Goal: Task Accomplishment & Management: Use online tool/utility

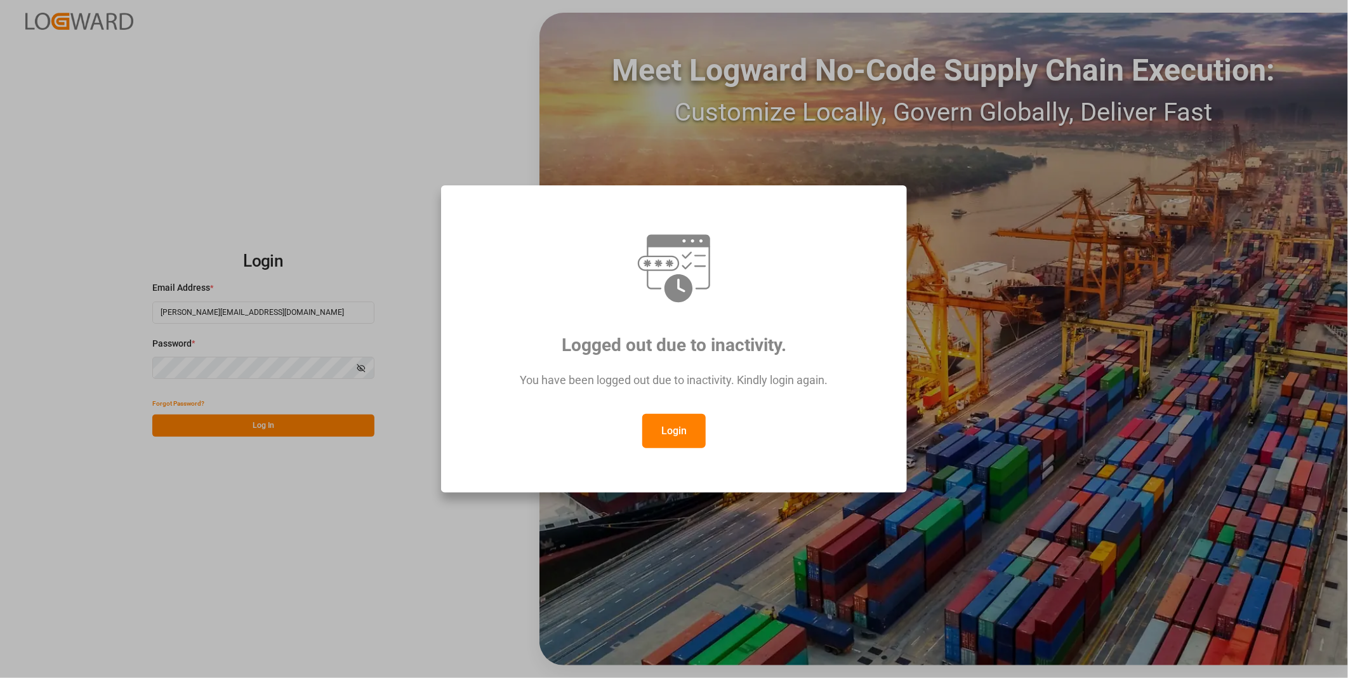
click at [664, 426] on button "Login" at bounding box center [673, 431] width 63 height 34
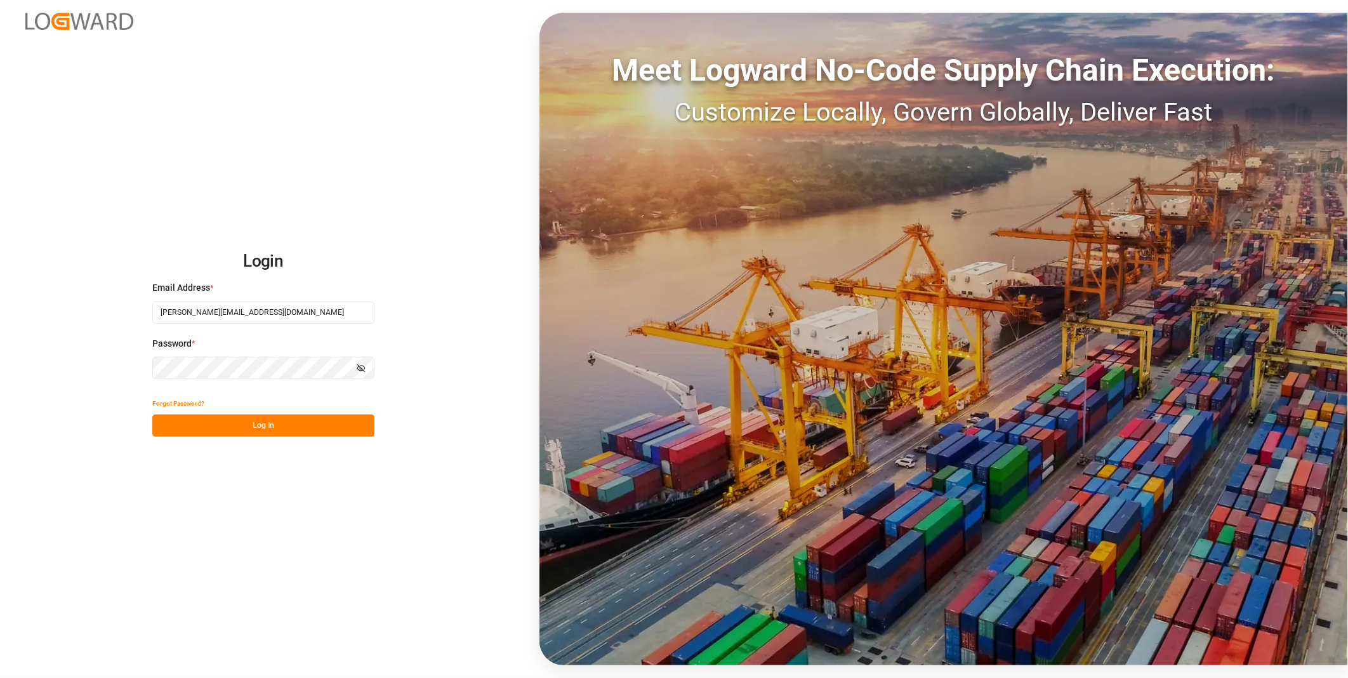
click at [308, 429] on button "Log In" at bounding box center [263, 425] width 222 height 22
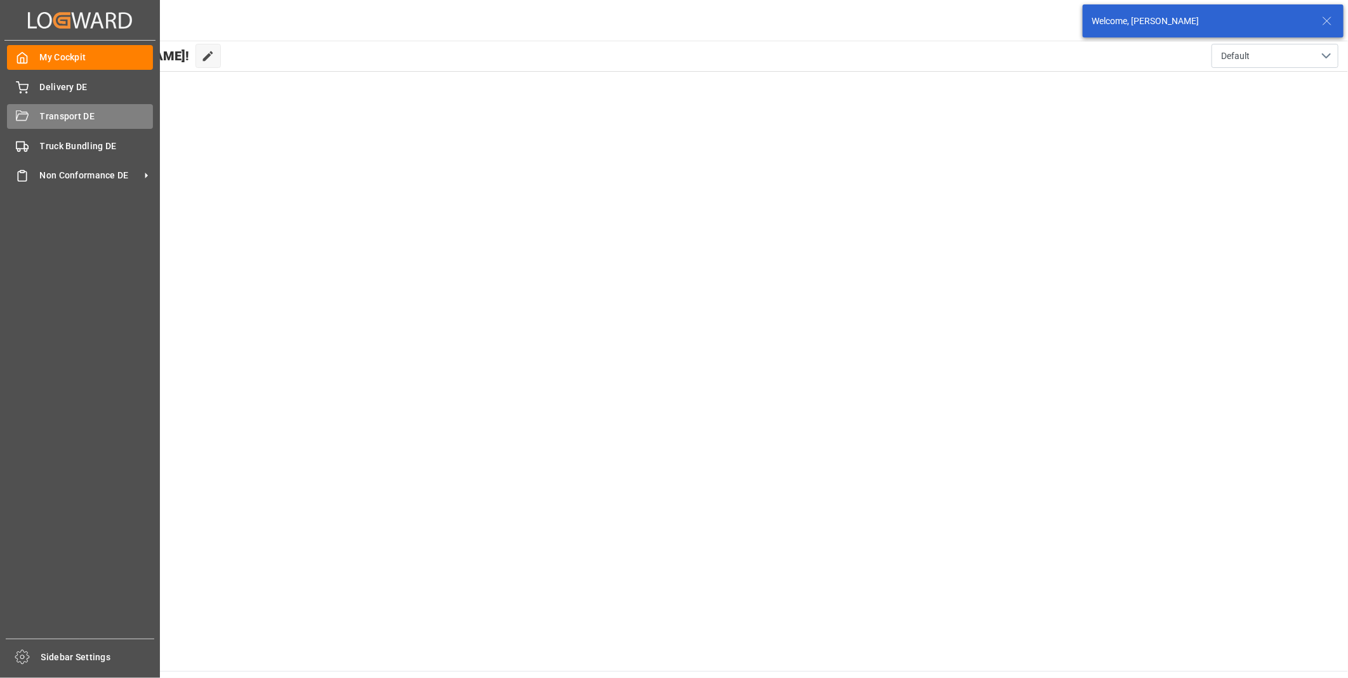
click at [36, 121] on div "Transport DE Transport DE" at bounding box center [80, 116] width 146 height 25
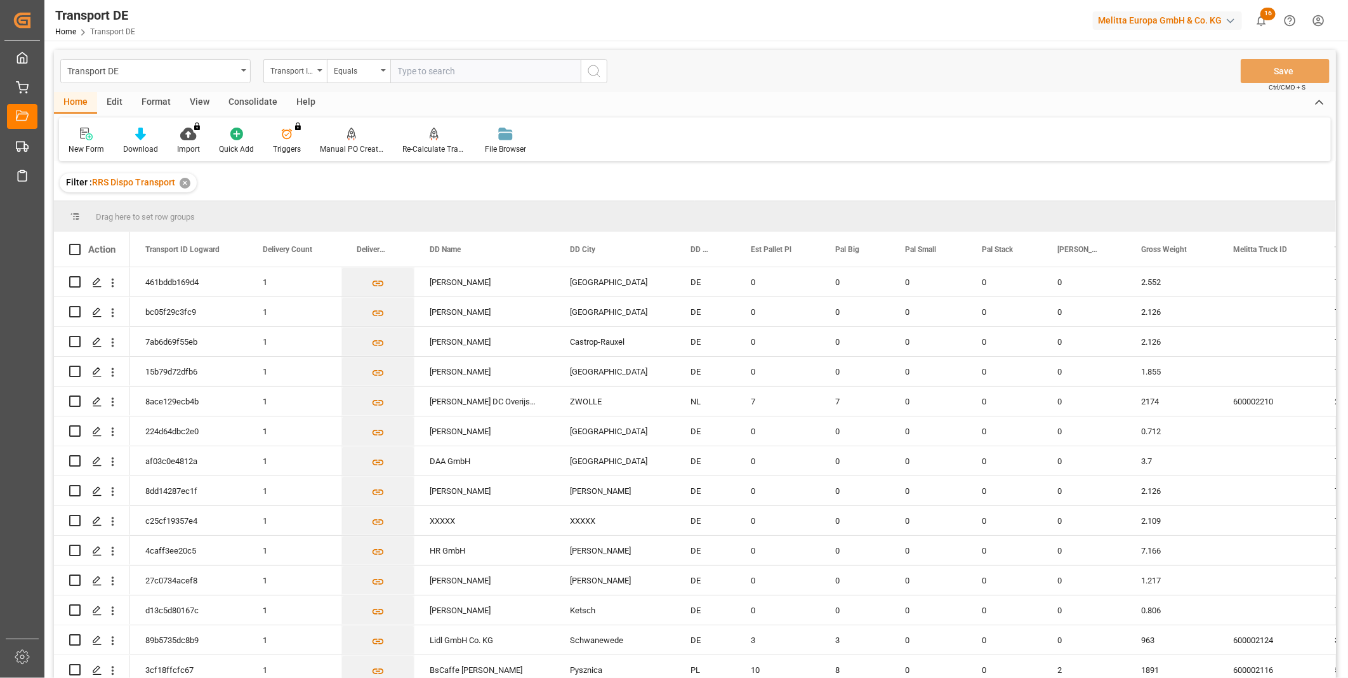
click at [240, 103] on div "Consolidate" at bounding box center [253, 103] width 68 height 22
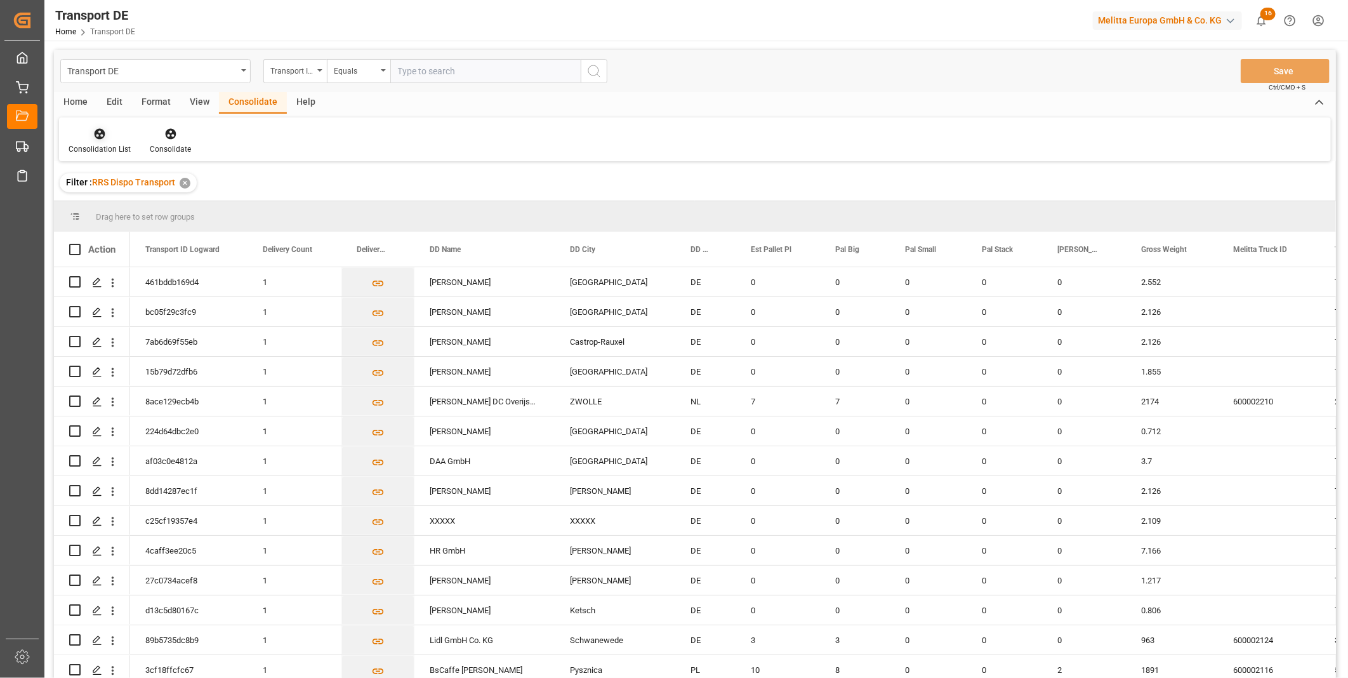
click at [91, 131] on div at bounding box center [100, 133] width 62 height 13
click at [150, 229] on div "Truck Bundling RRS Dispo Export" at bounding box center [145, 231] width 132 height 13
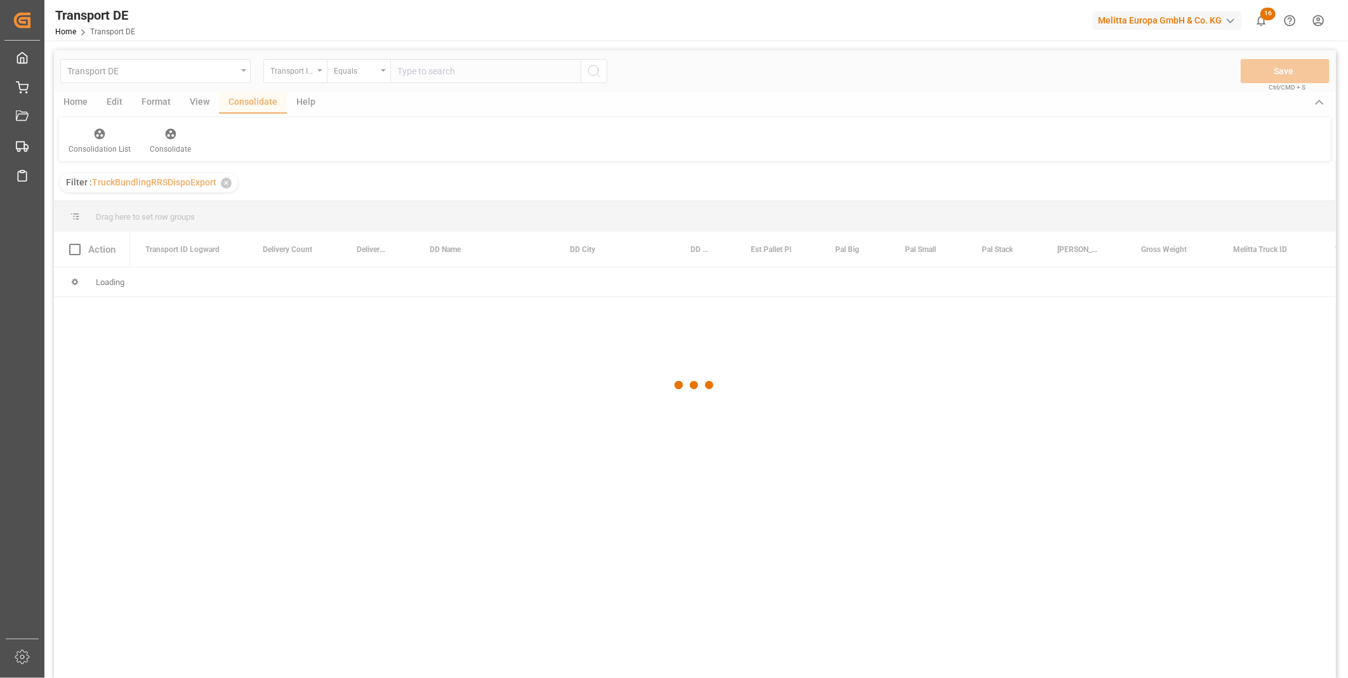
click at [305, 79] on div at bounding box center [695, 385] width 1282 height 670
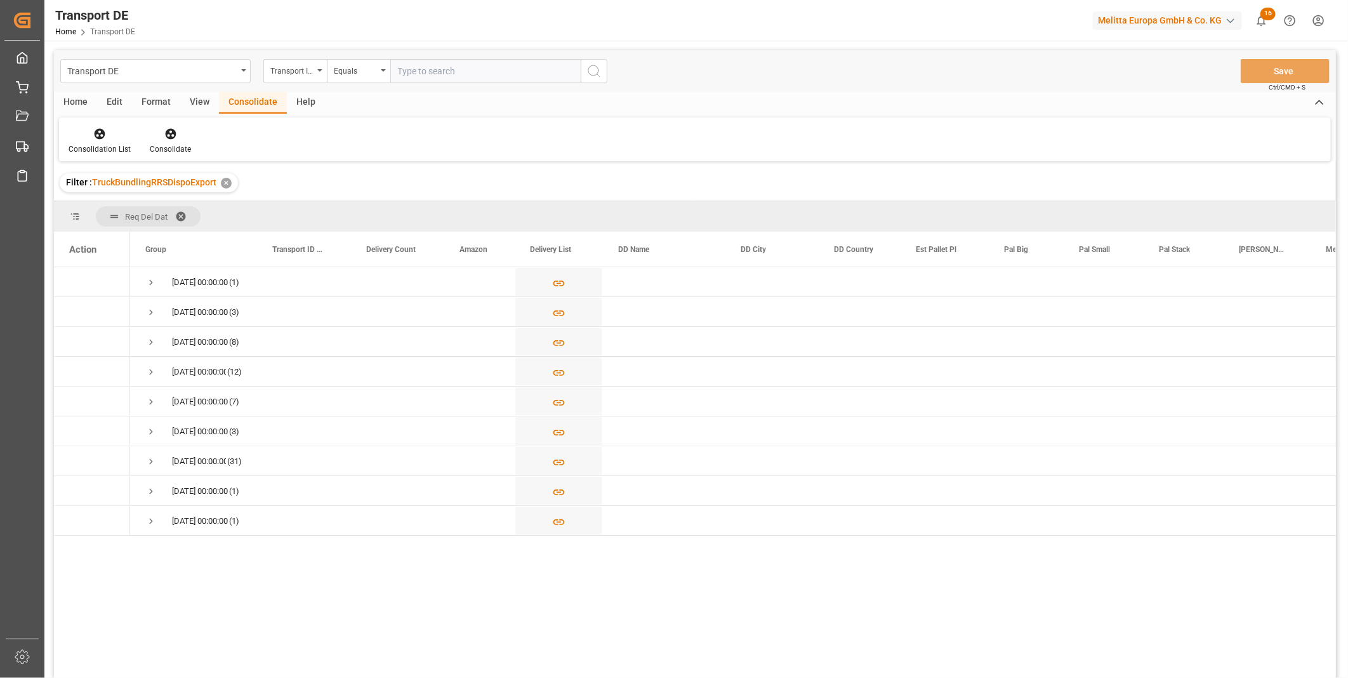
click at [296, 83] on div "Transport DE Transport ID Logward Equals Save Ctrl/CMD + S" at bounding box center [695, 71] width 1282 height 42
click at [299, 74] on div "Transport ID Logward" at bounding box center [291, 69] width 43 height 15
type input "Route"
click at [305, 132] on div "Route" at bounding box center [358, 129] width 189 height 27
click at [353, 67] on div "Equals" at bounding box center [355, 69] width 43 height 15
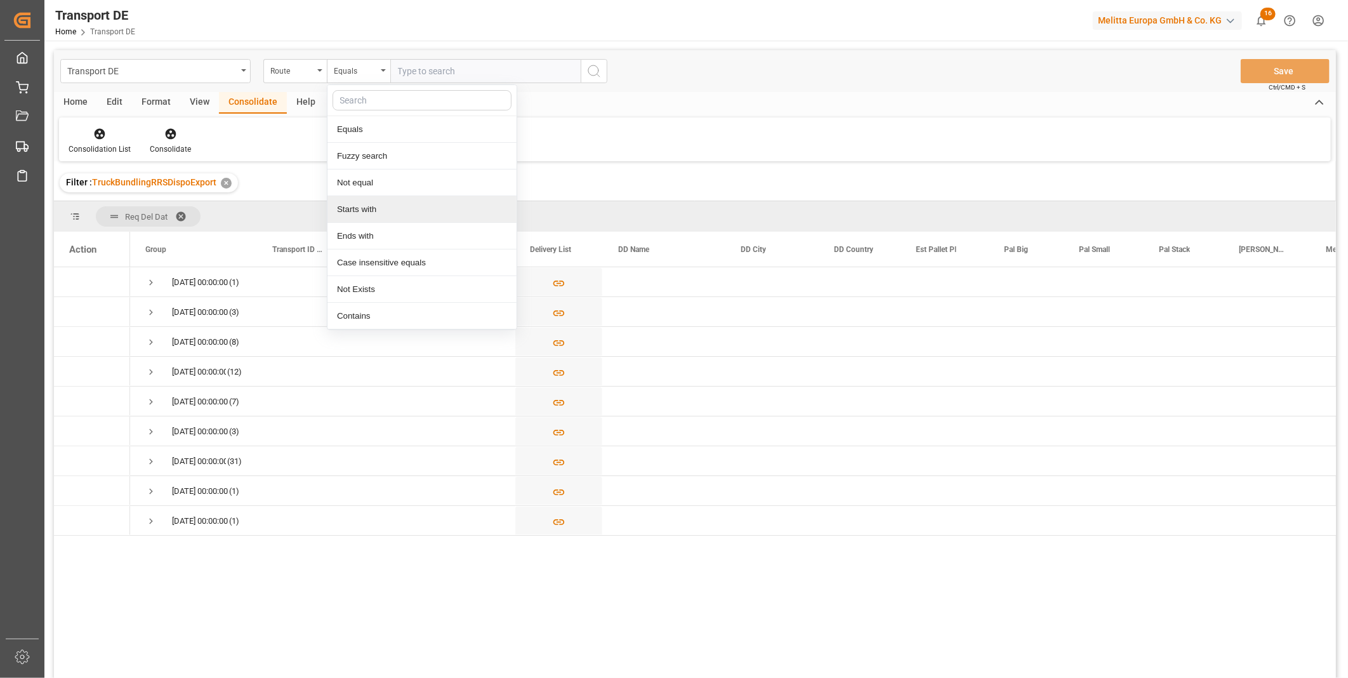
click at [388, 206] on div "Starts with" at bounding box center [421, 209] width 189 height 27
click at [436, 65] on input "text" at bounding box center [485, 71] width 190 height 24
type input "FR"
click at [588, 72] on icon "search button" at bounding box center [593, 70] width 15 height 15
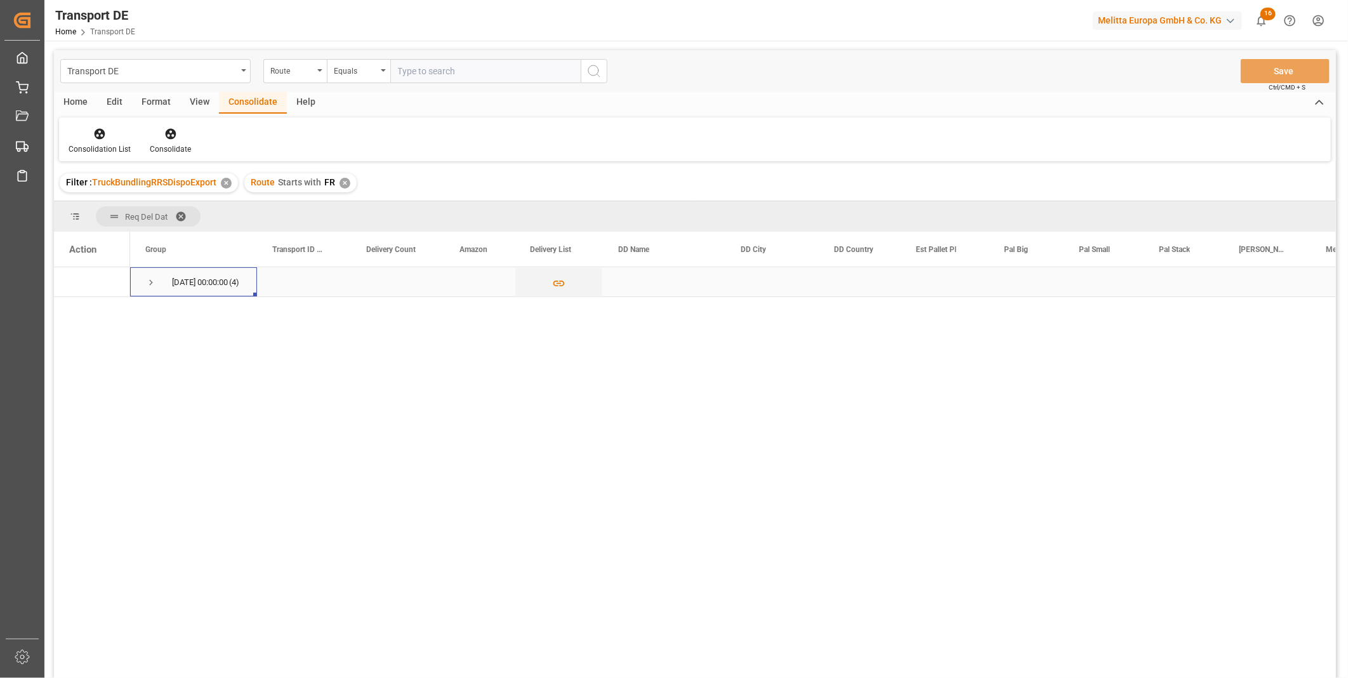
click at [130, 277] on div "[DATE] 00:00:00 (4)" at bounding box center [193, 281] width 127 height 29
click at [143, 283] on div "[DATE] 00:00:00 (4)" at bounding box center [193, 281] width 127 height 29
click at [147, 283] on span "Press SPACE to select this row." at bounding box center [150, 282] width 11 height 11
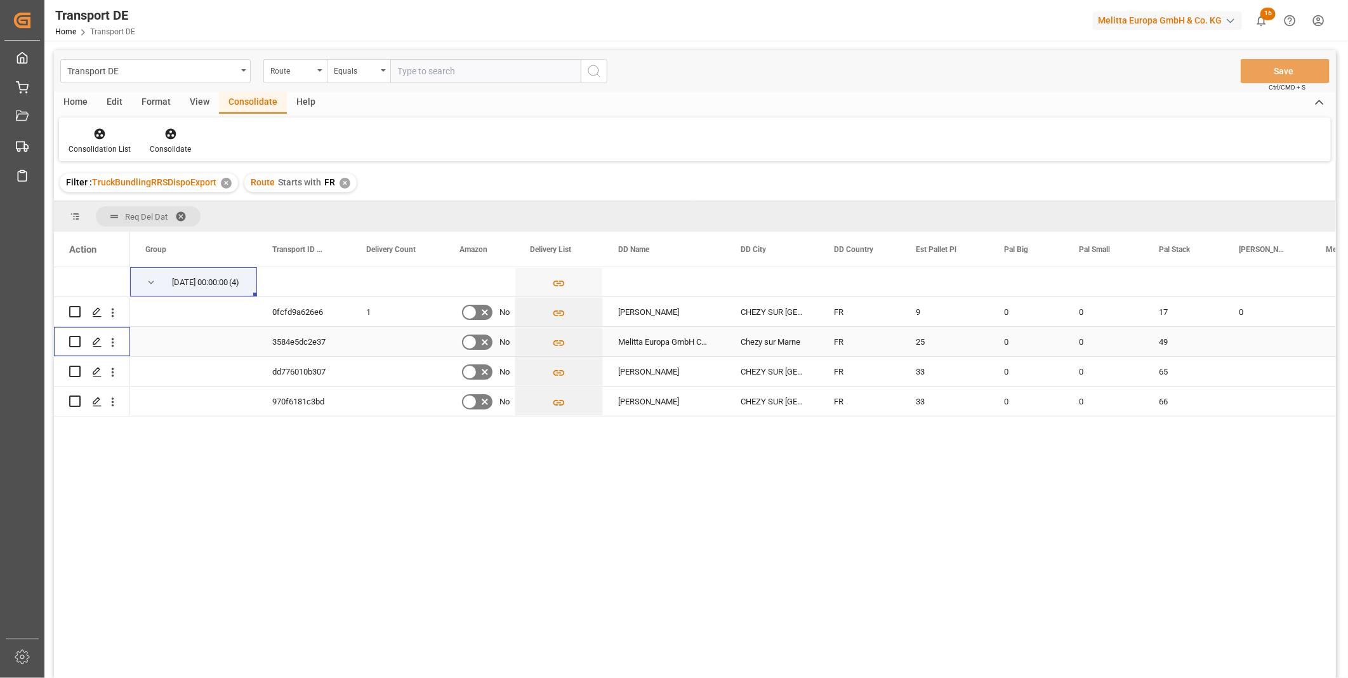
click at [72, 343] on input "Press Space to toggle row selection (unchecked)" at bounding box center [74, 341] width 11 height 11
checkbox input "true"
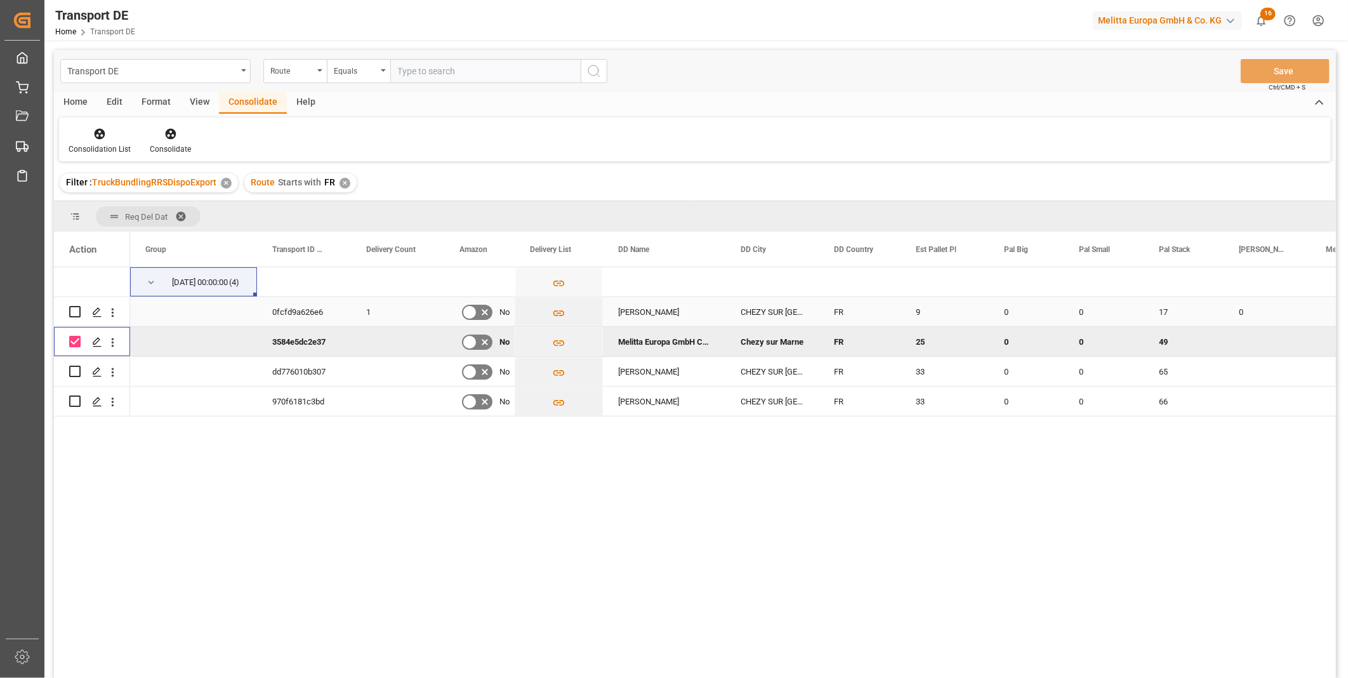
click at [74, 319] on div "Press SPACE to select this row." at bounding box center [74, 311] width 11 height 29
click at [74, 315] on input "Press Space to toggle row selection (unchecked)" at bounding box center [74, 311] width 11 height 11
checkbox input "true"
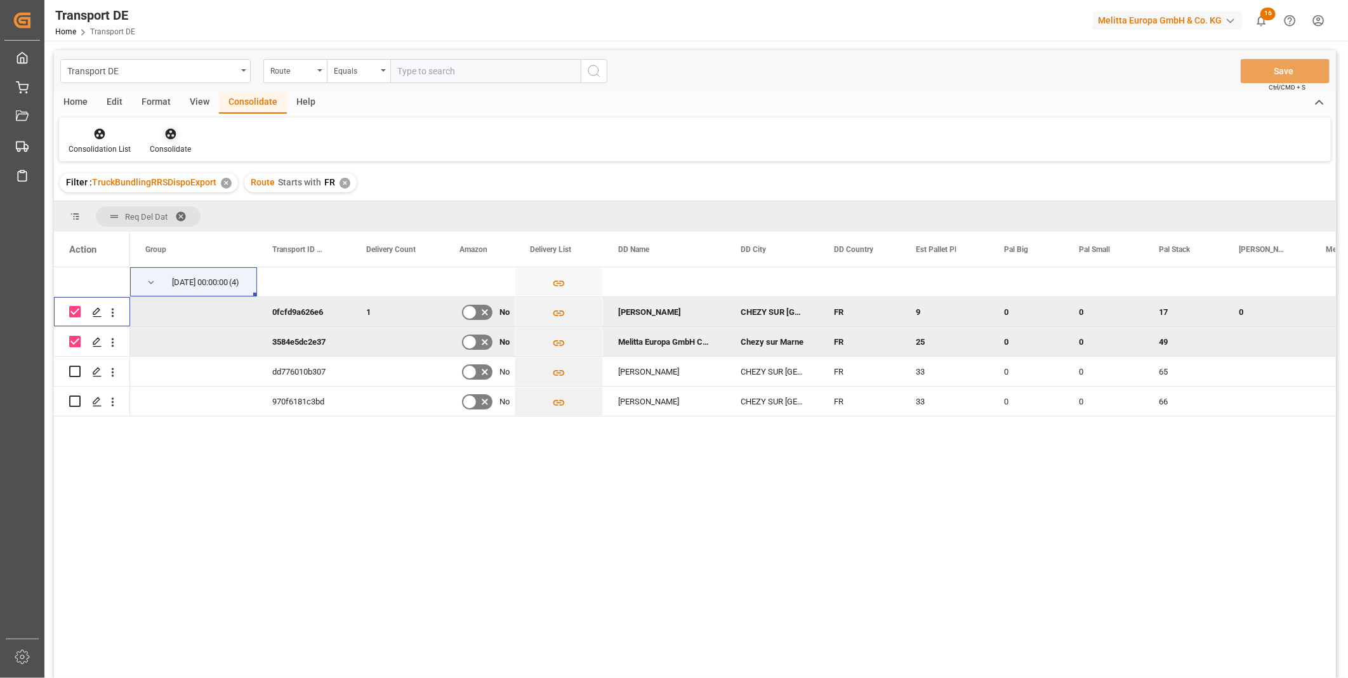
click at [168, 142] on div "Consolidate" at bounding box center [170, 141] width 60 height 28
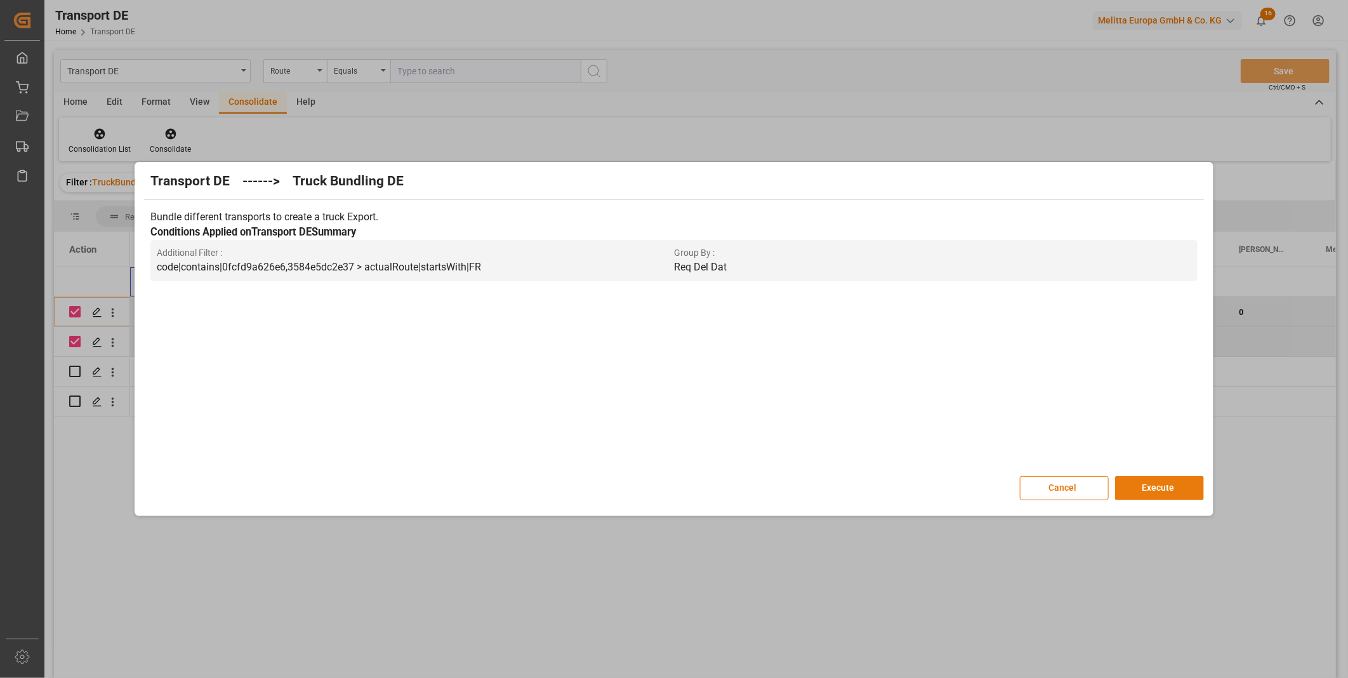
click at [1121, 486] on button "Execute" at bounding box center [1159, 488] width 89 height 24
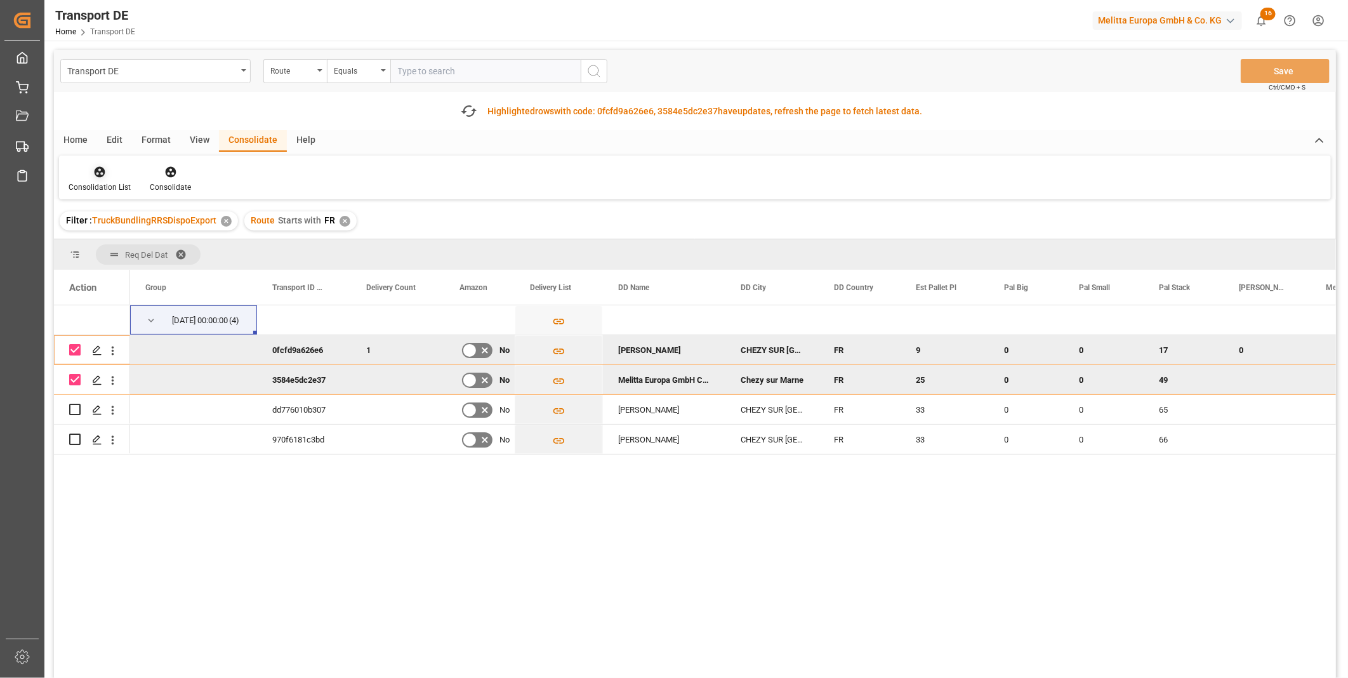
click at [91, 168] on div at bounding box center [100, 171] width 62 height 13
click at [160, 268] on div "Transport DE Route Equals Save Ctrl/CMD + S Fetch latest updates Highlighted ro…" at bounding box center [695, 399] width 1282 height 699
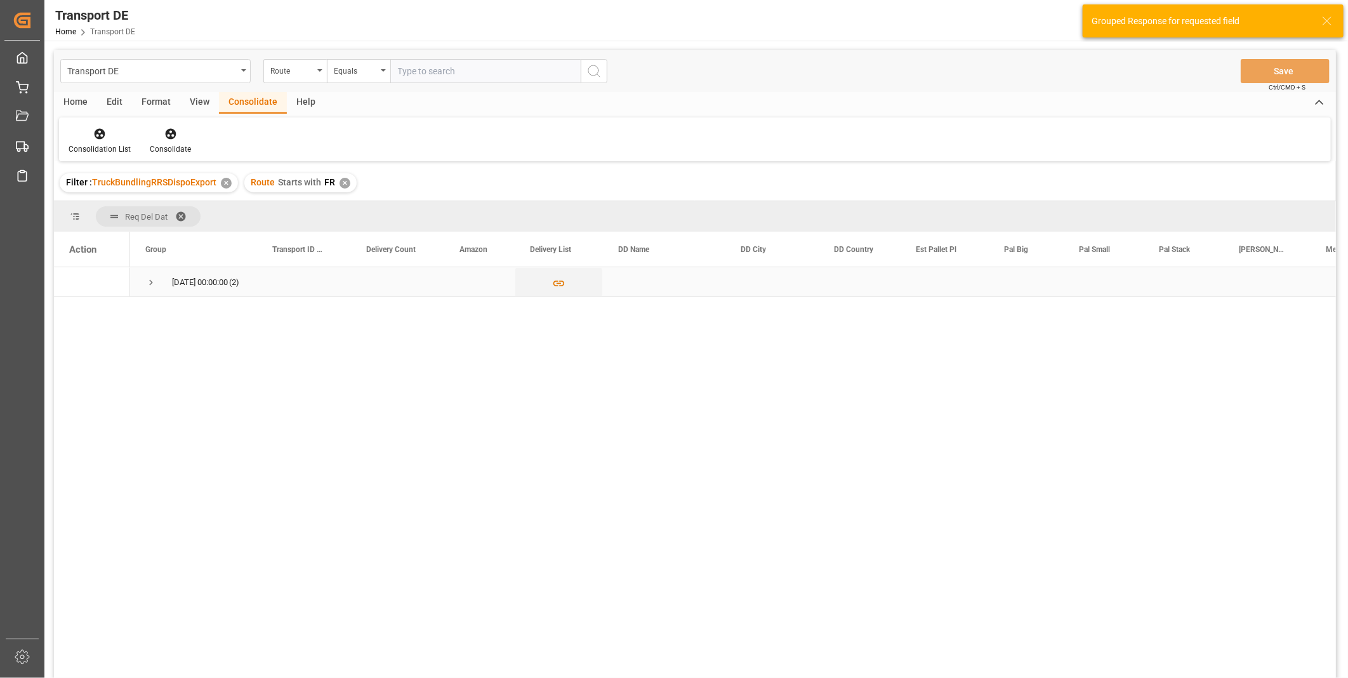
click at [149, 279] on span "Press SPACE to select this row." at bounding box center [150, 282] width 11 height 11
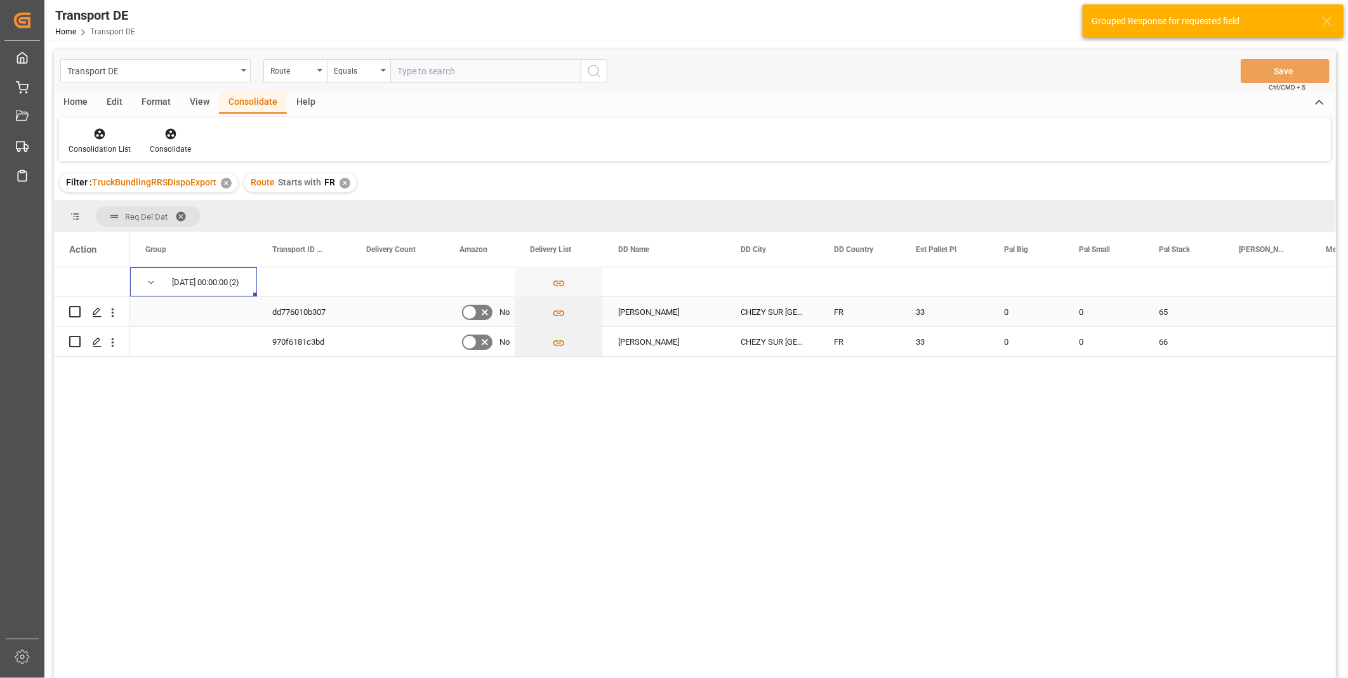
click at [79, 308] on input "Press Space to toggle row selection (unchecked)" at bounding box center [74, 311] width 11 height 11
checkbox input "true"
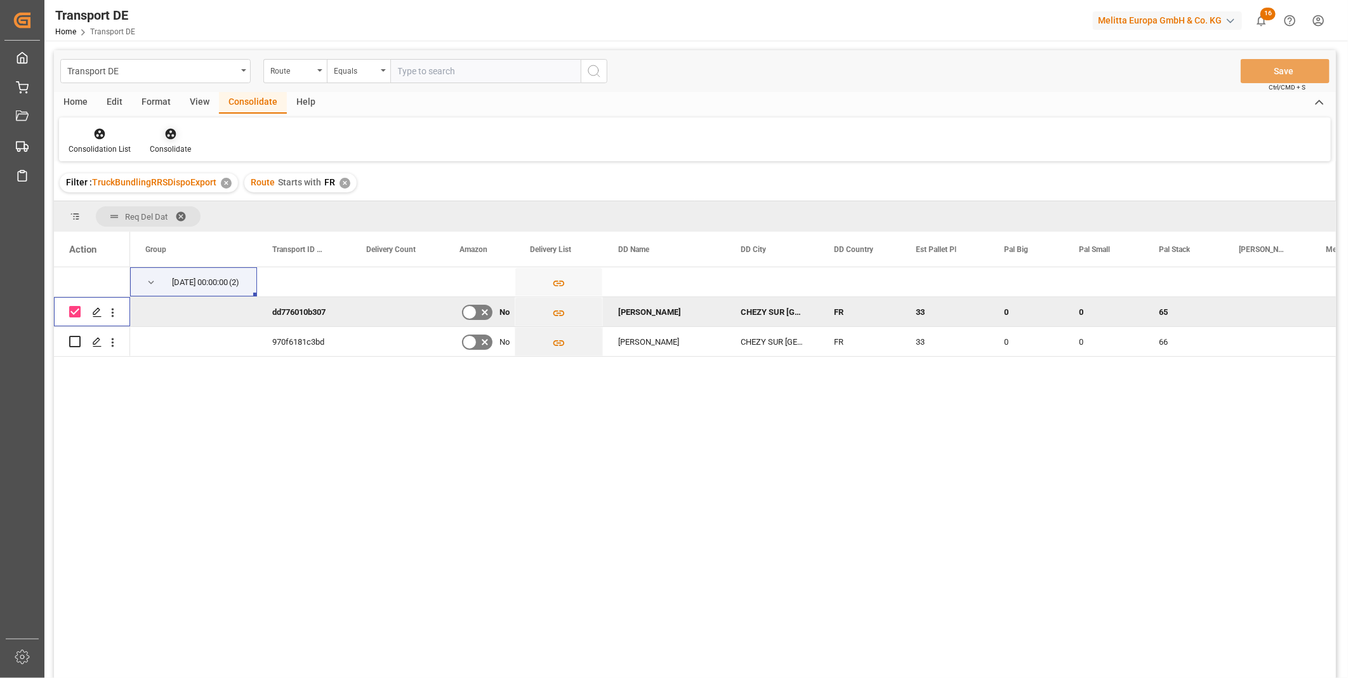
click at [166, 136] on icon at bounding box center [170, 134] width 11 height 11
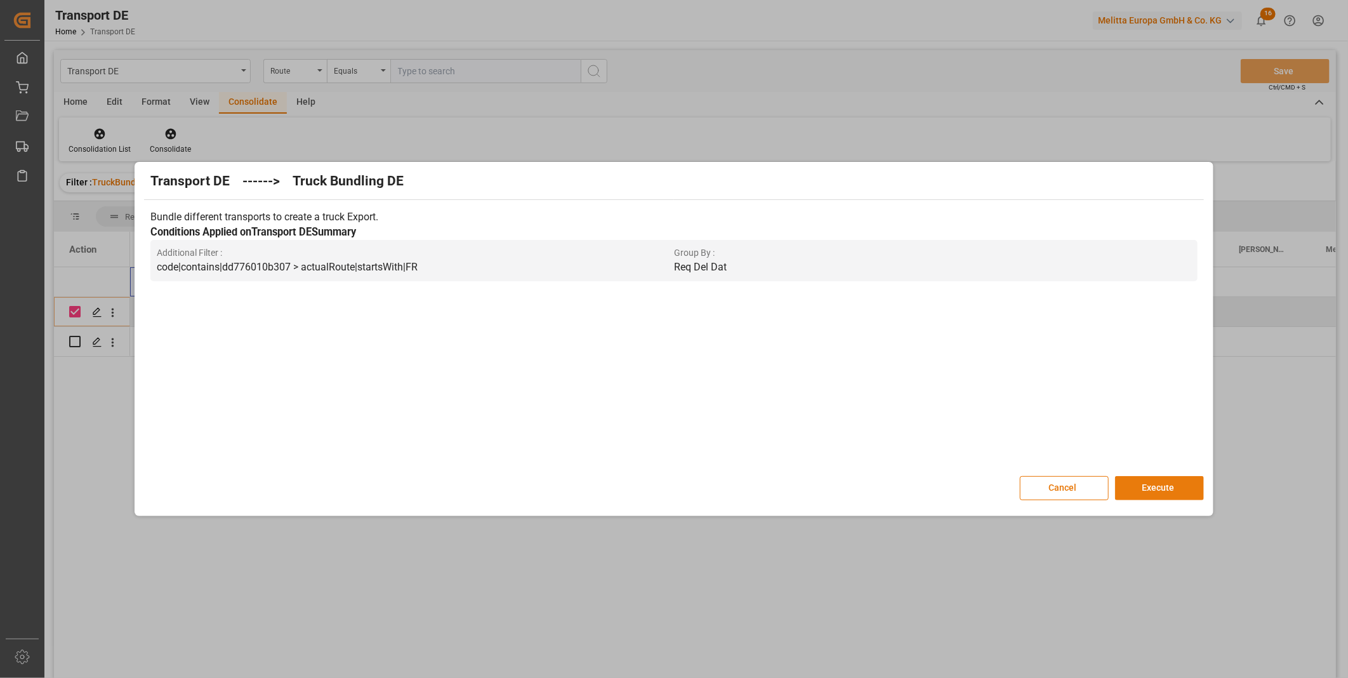
click at [1170, 483] on button "Execute" at bounding box center [1159, 488] width 89 height 24
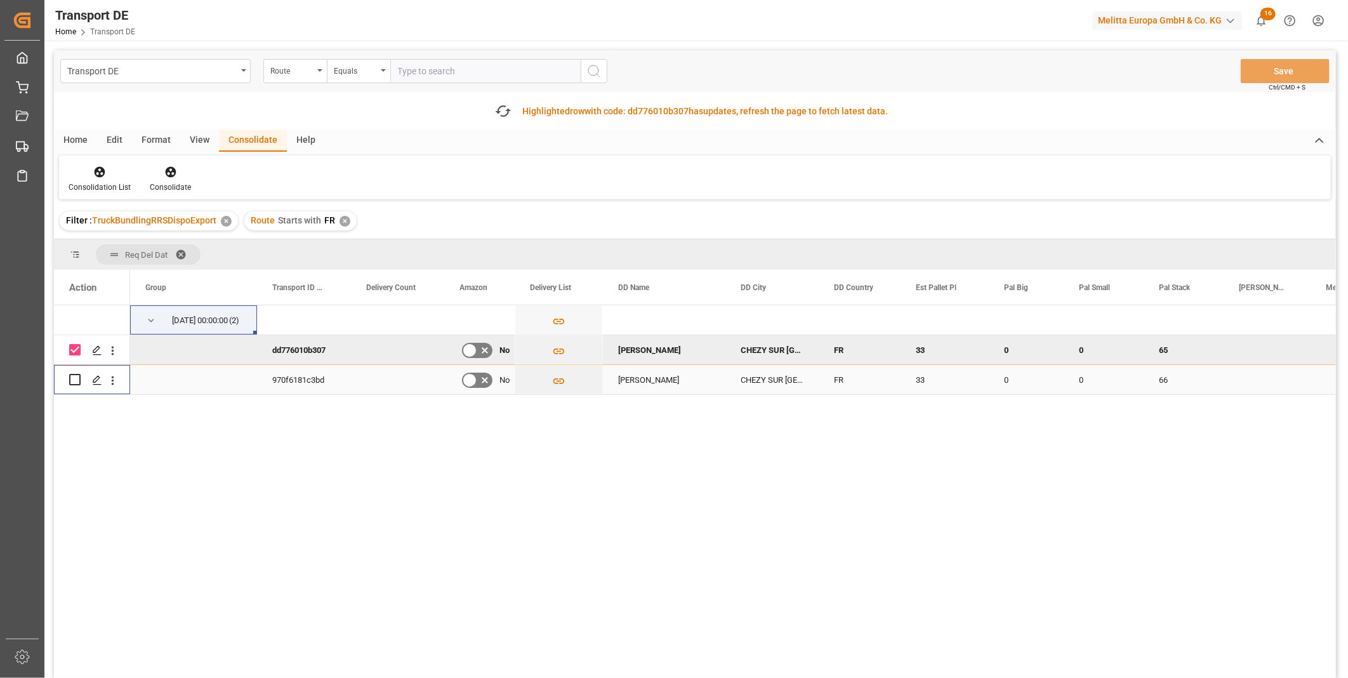
click at [73, 382] on input "Press Space to toggle row selection (unchecked)" at bounding box center [74, 379] width 11 height 11
checkbox input "true"
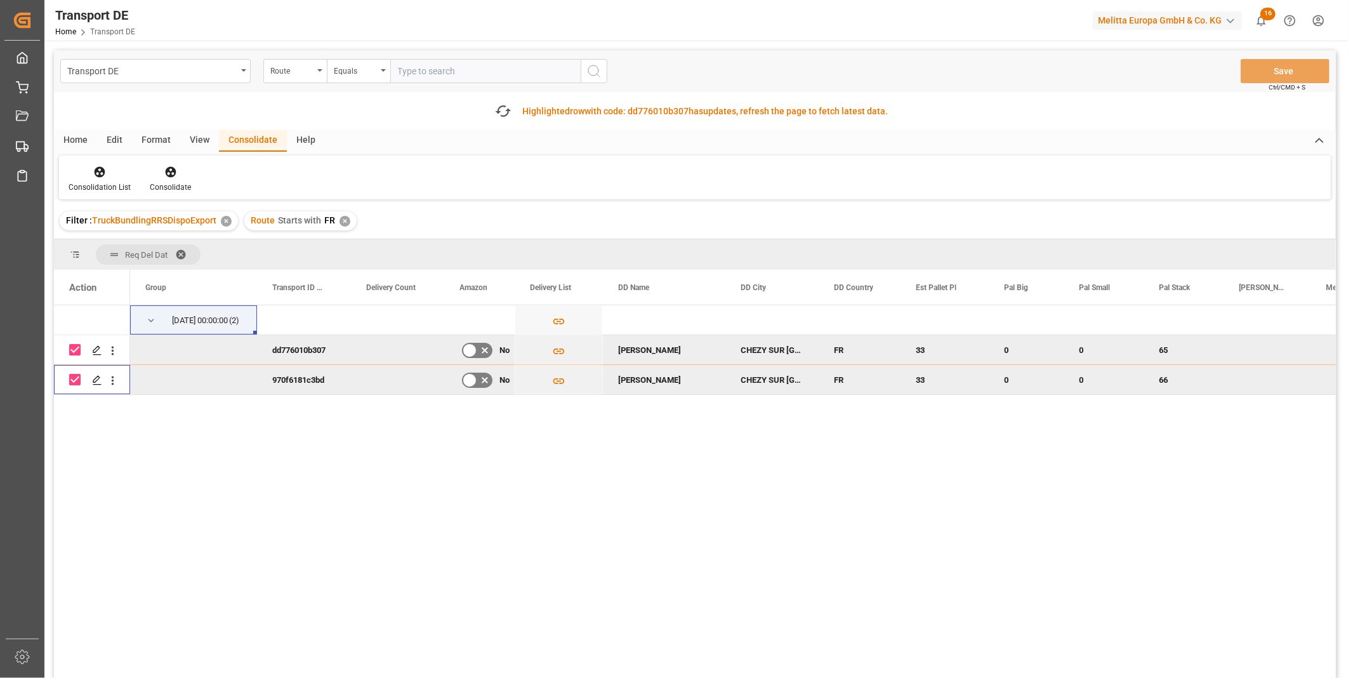
click at [79, 349] on input "Press Space to toggle row selection (checked)" at bounding box center [74, 349] width 11 height 11
checkbox input "false"
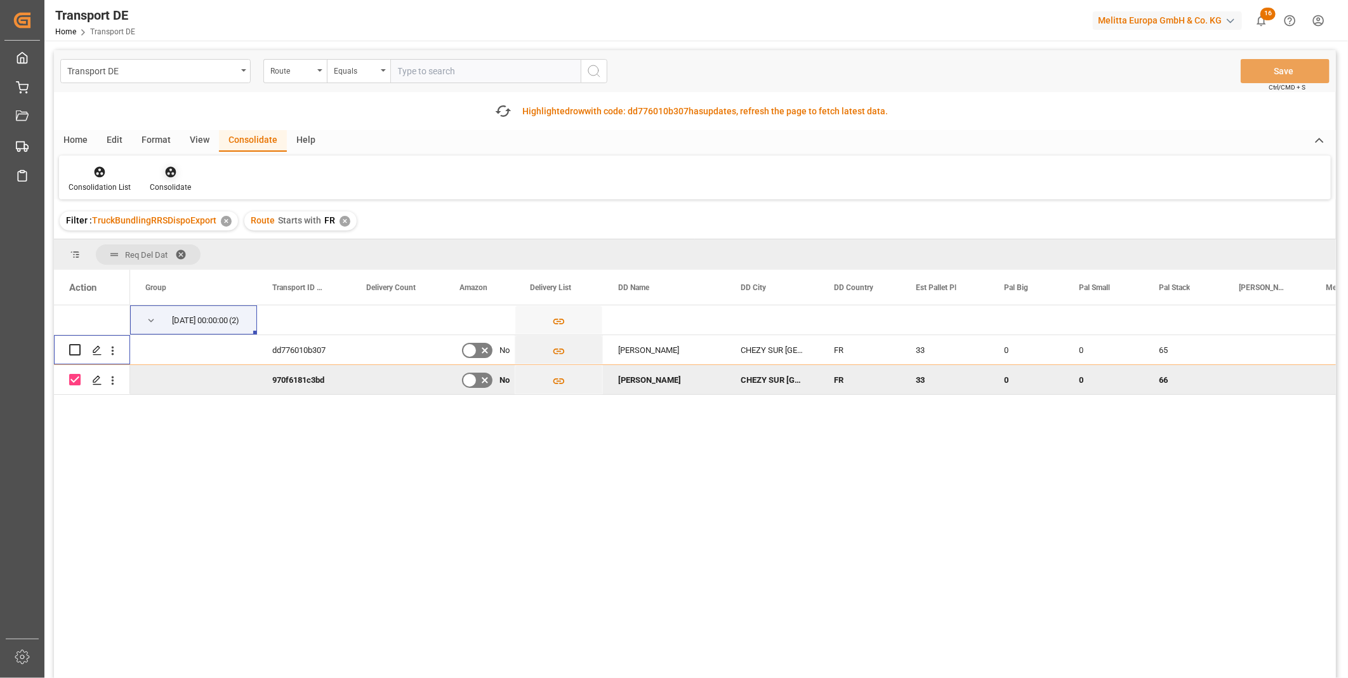
click at [164, 171] on icon at bounding box center [170, 172] width 13 height 13
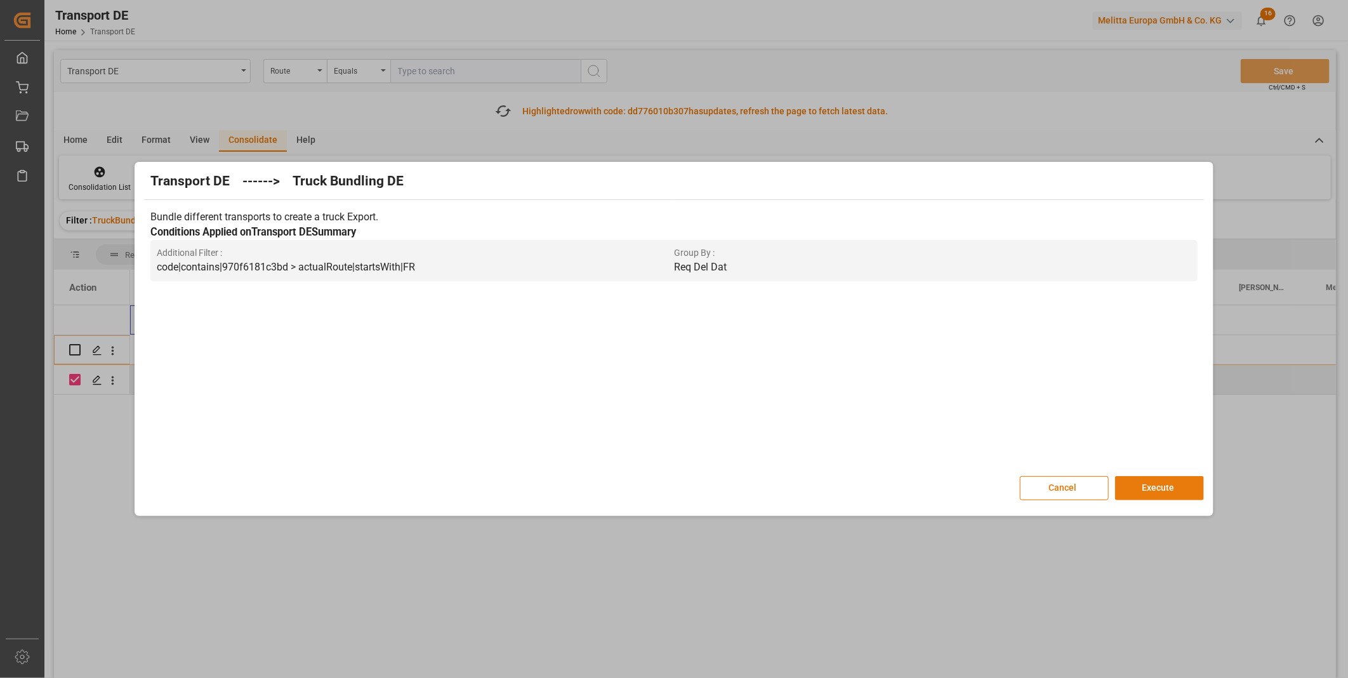
click at [1145, 485] on button "Execute" at bounding box center [1159, 488] width 89 height 24
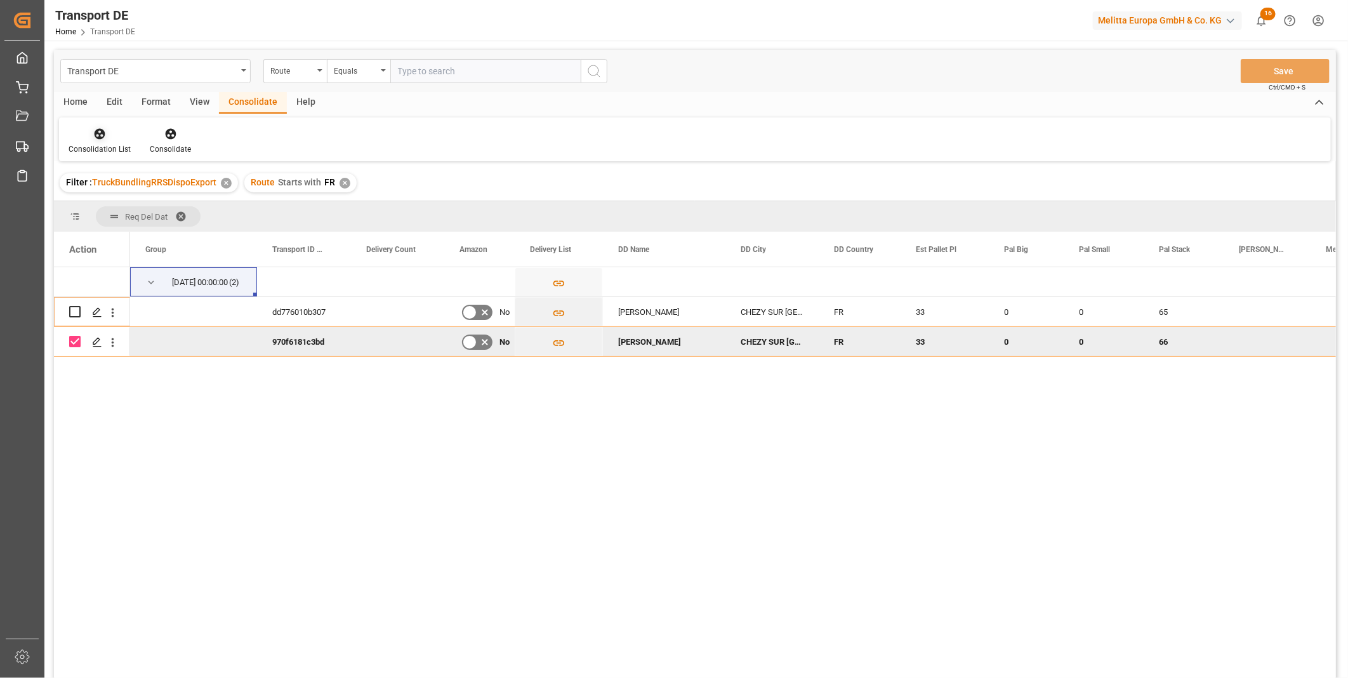
click at [89, 132] on div at bounding box center [100, 133] width 62 height 13
click at [135, 228] on div "Transport DE Route Equals Save Ctrl/CMD + S Home Edit Format View Consolidate H…" at bounding box center [695, 380] width 1282 height 661
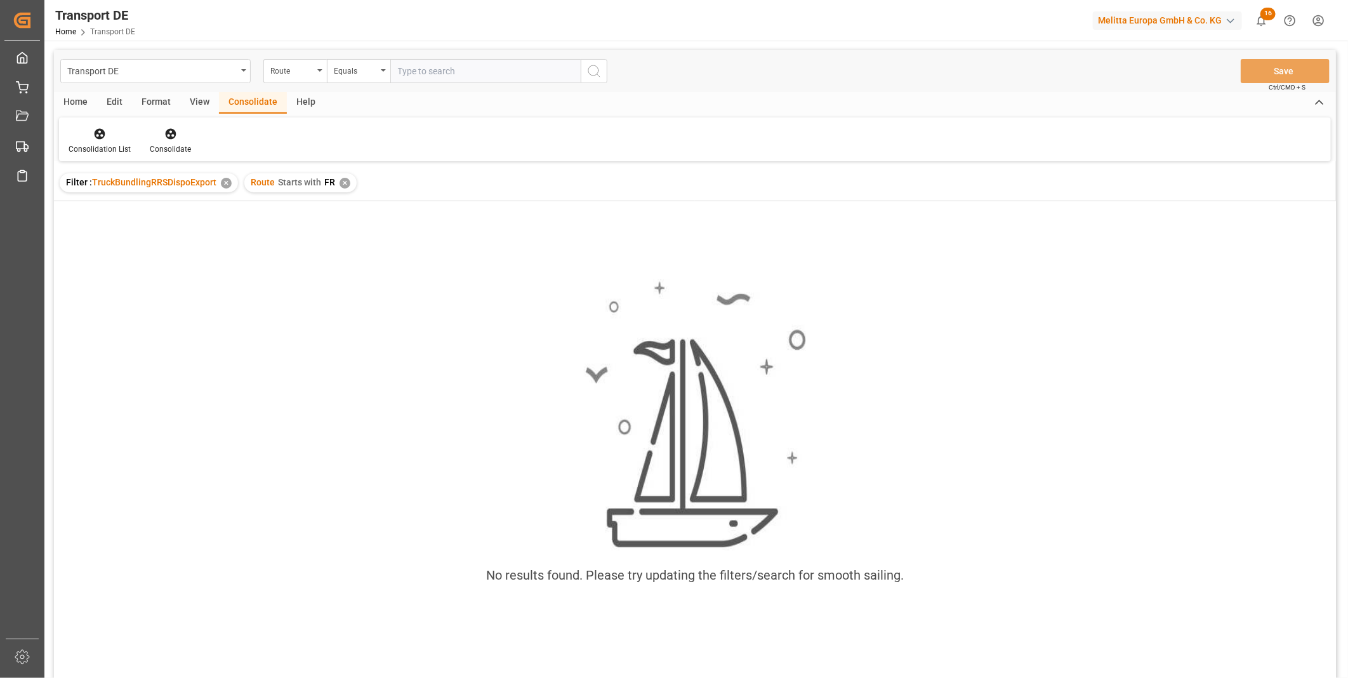
click at [348, 188] on div "Route Starts with FR ✕" at bounding box center [300, 182] width 112 height 19
click at [344, 179] on div "✕" at bounding box center [344, 183] width 11 height 11
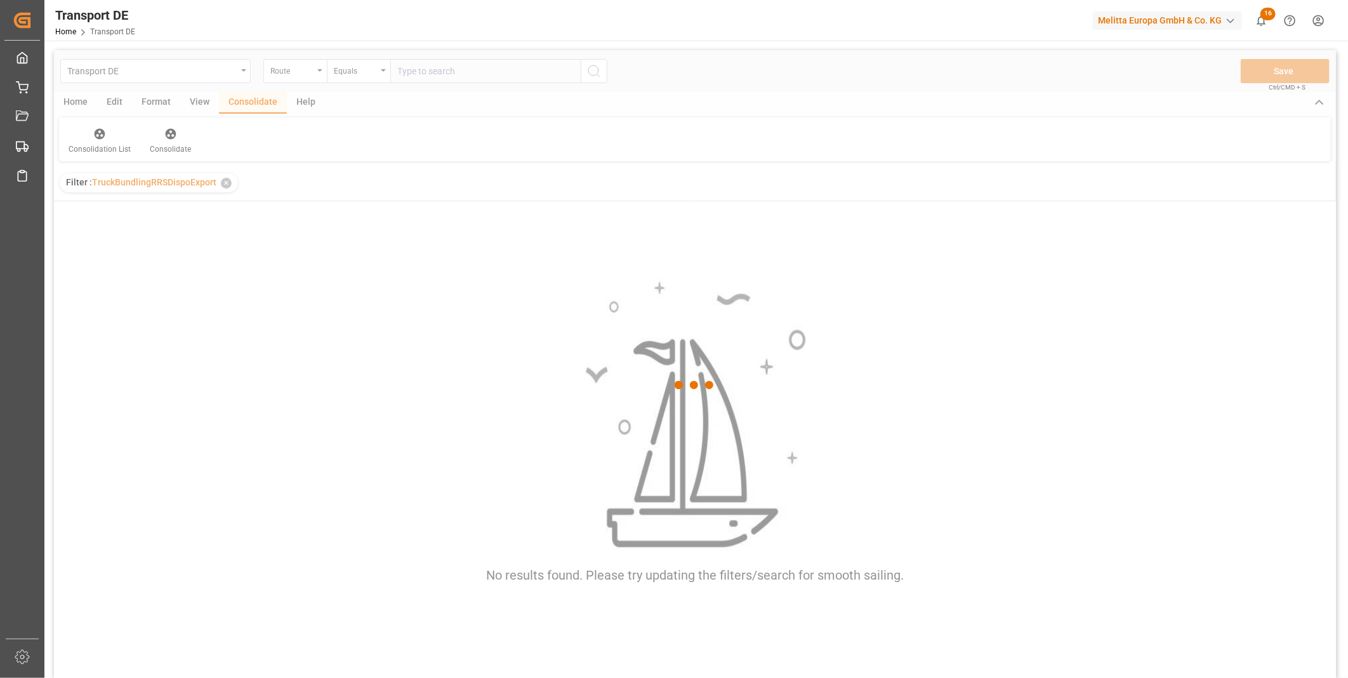
click at [357, 66] on div at bounding box center [695, 385] width 1282 height 670
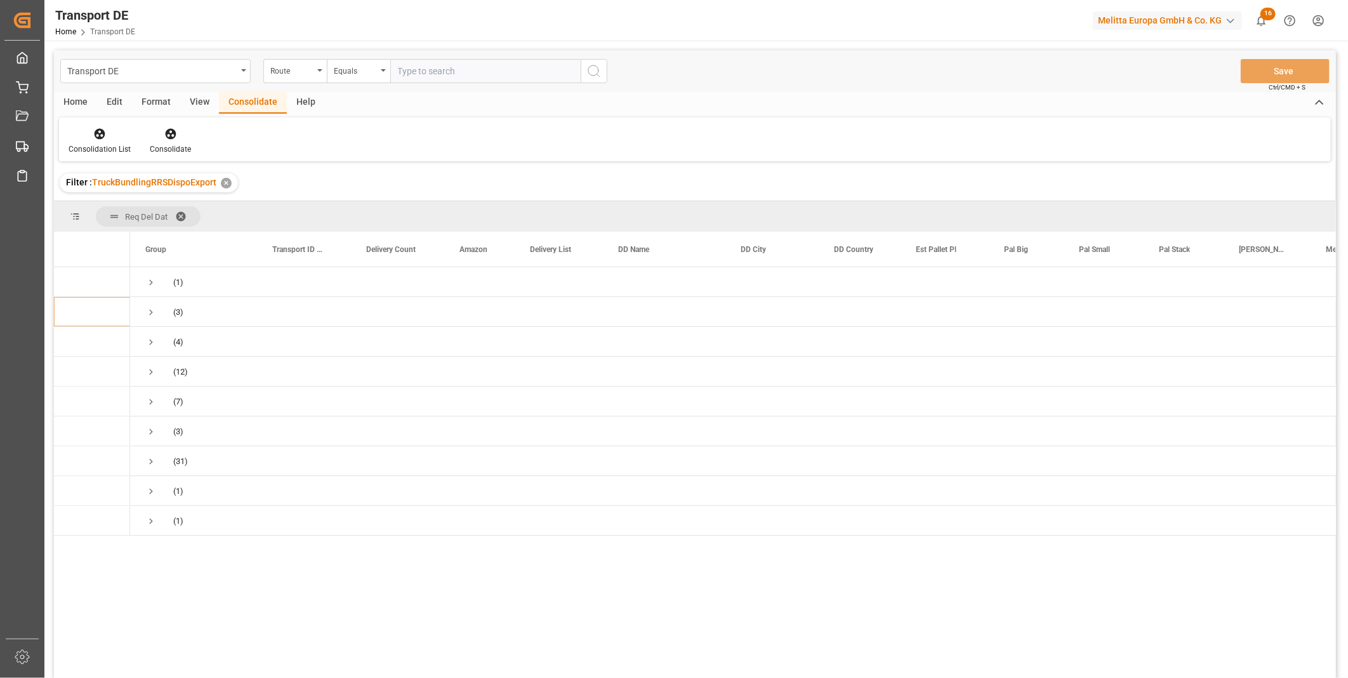
click at [357, 66] on div "Equals" at bounding box center [355, 69] width 43 height 15
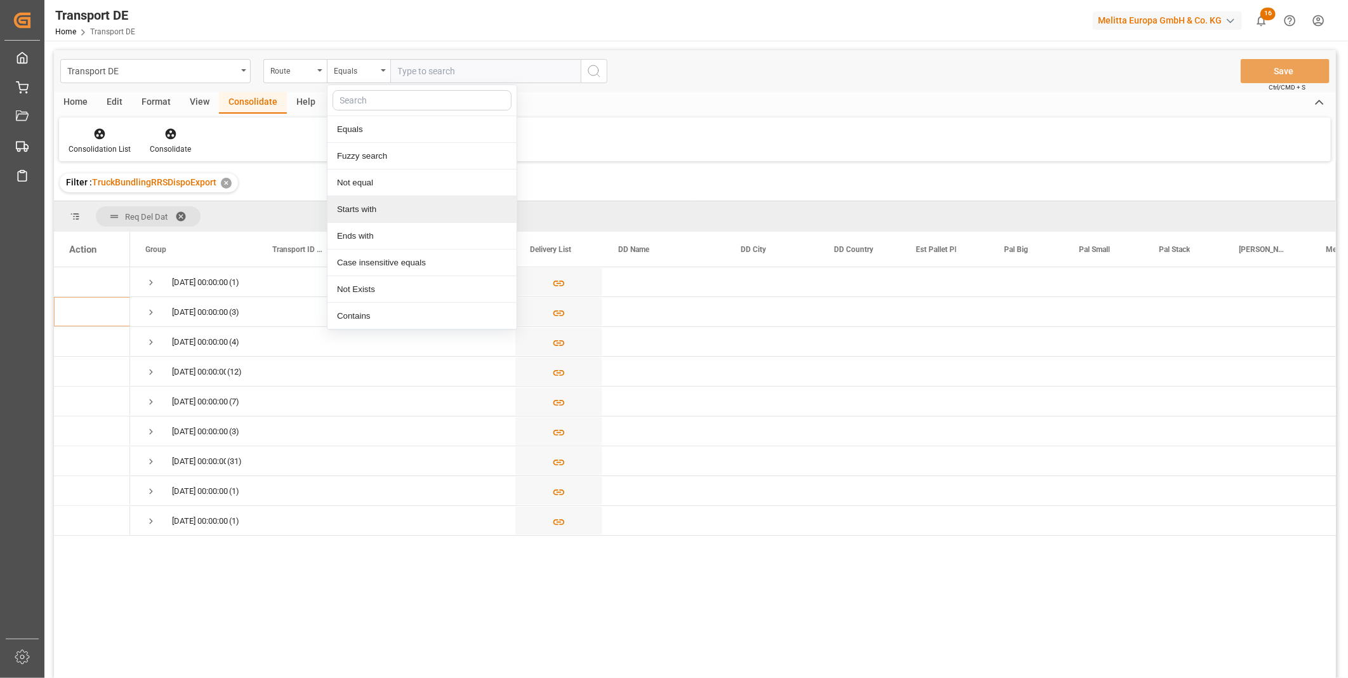
click at [352, 216] on div "Starts with" at bounding box center [421, 209] width 189 height 27
type input "ES"
click at [598, 64] on icon "search button" at bounding box center [593, 70] width 15 height 15
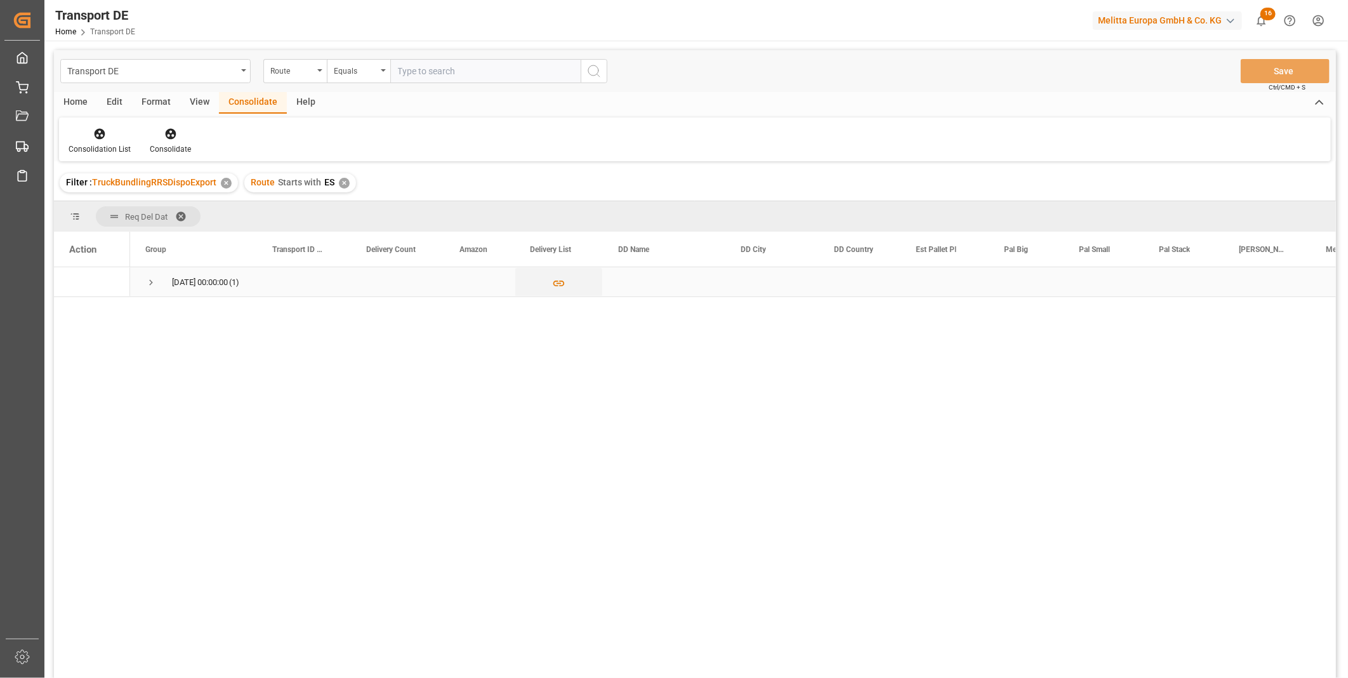
click at [145, 284] on span "Press SPACE to select this row." at bounding box center [150, 282] width 11 height 11
click at [111, 132] on div at bounding box center [100, 133] width 62 height 13
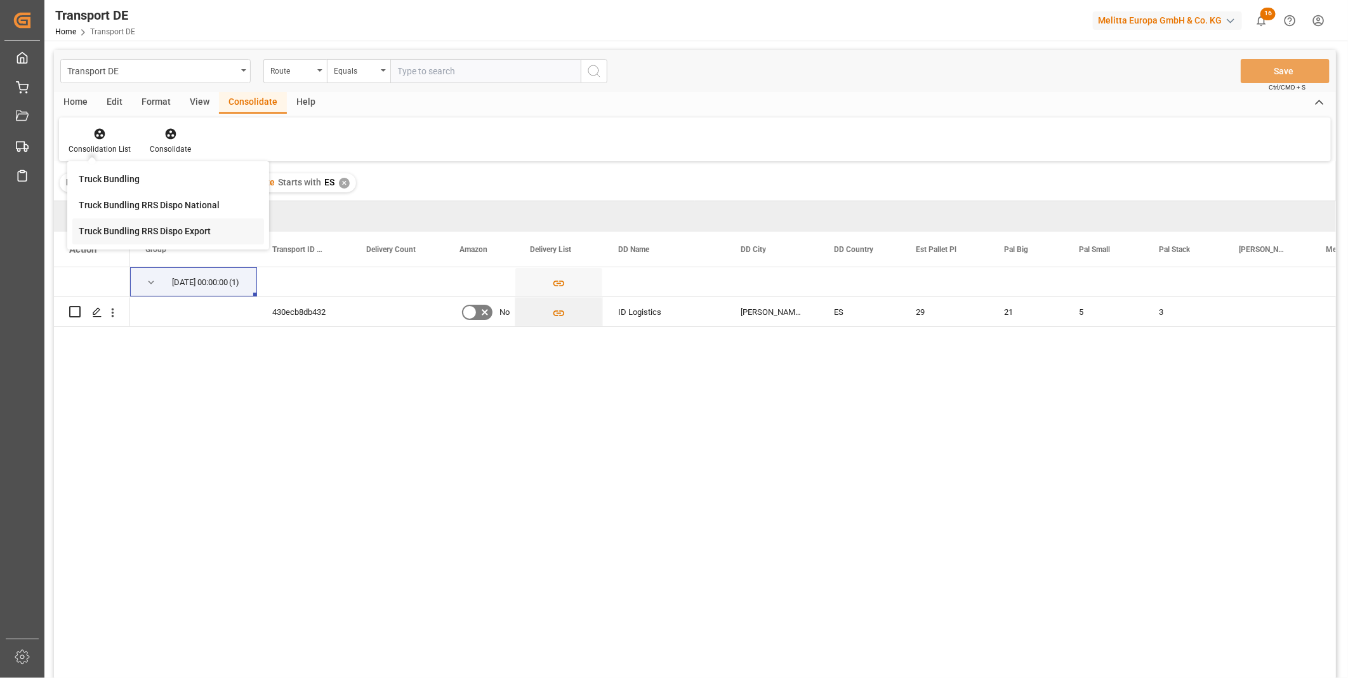
click at [149, 231] on div "Truck Bundling RRS Dispo Export" at bounding box center [145, 231] width 132 height 13
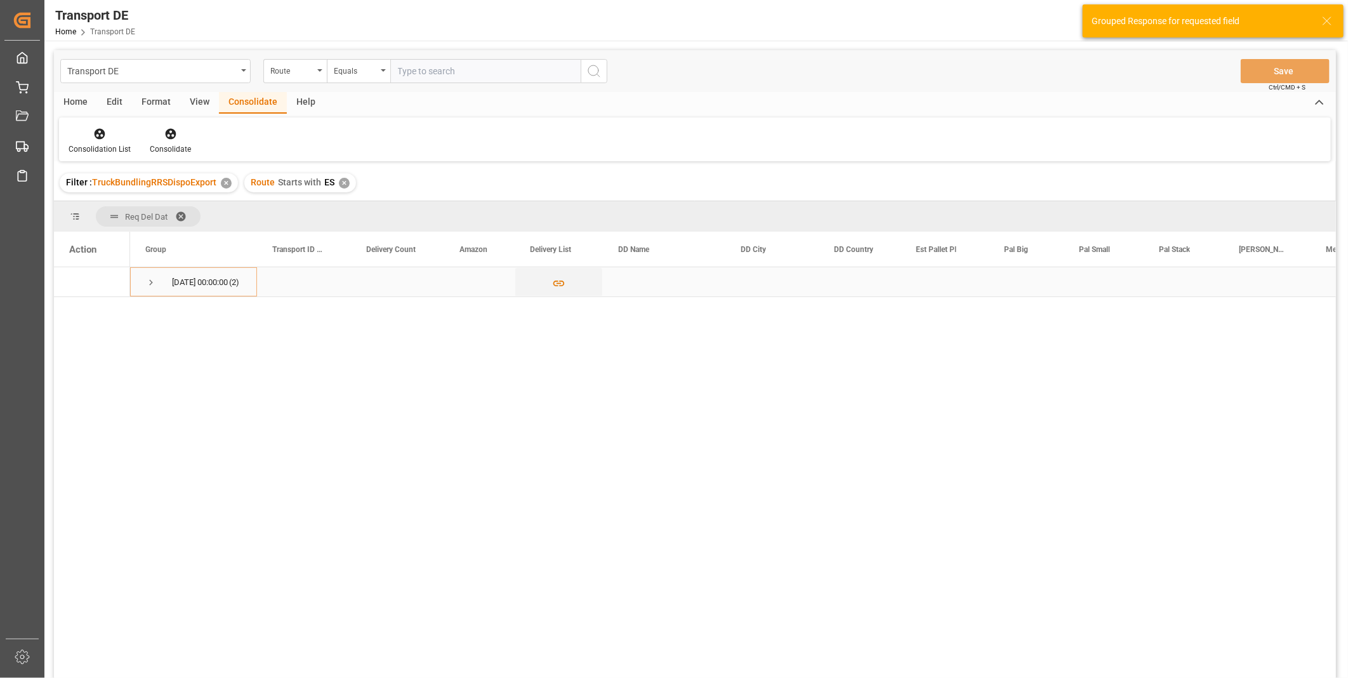
click at [149, 282] on span "Press SPACE to select this row." at bounding box center [150, 282] width 11 height 11
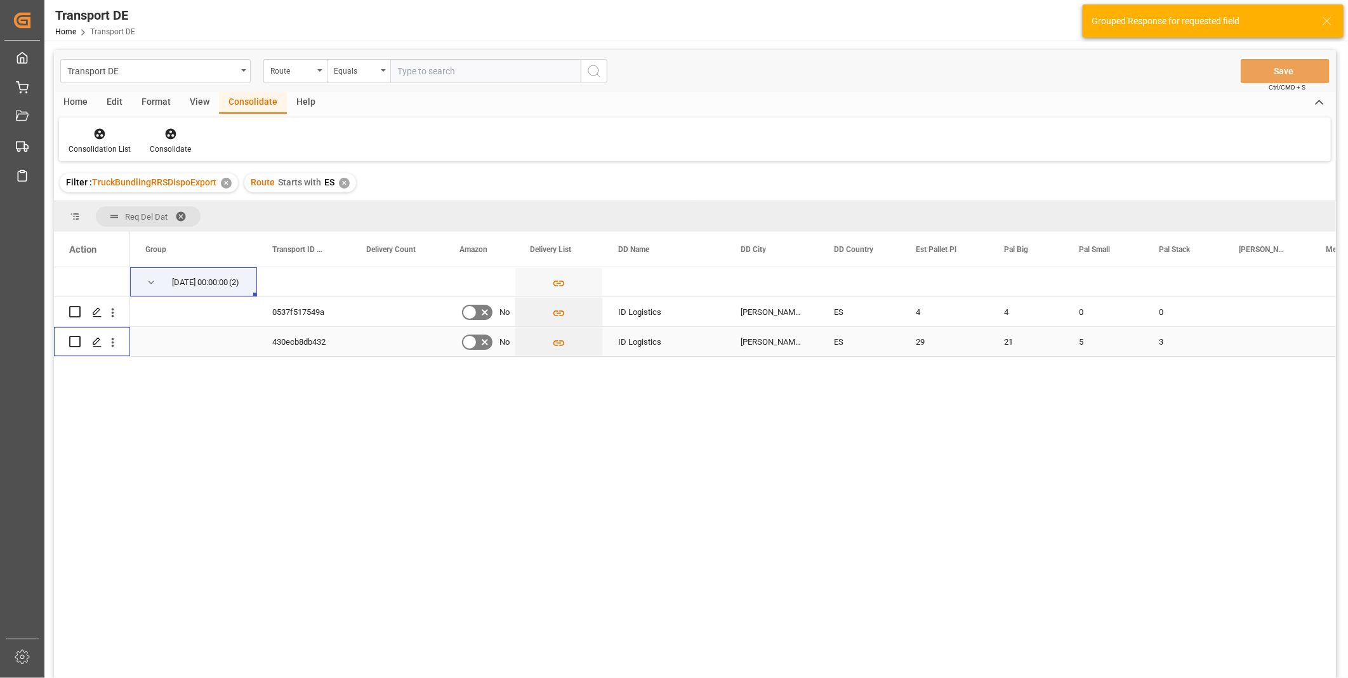
click at [77, 341] on input "Press Space to toggle row selection (unchecked)" at bounding box center [74, 341] width 11 height 11
checkbox input "true"
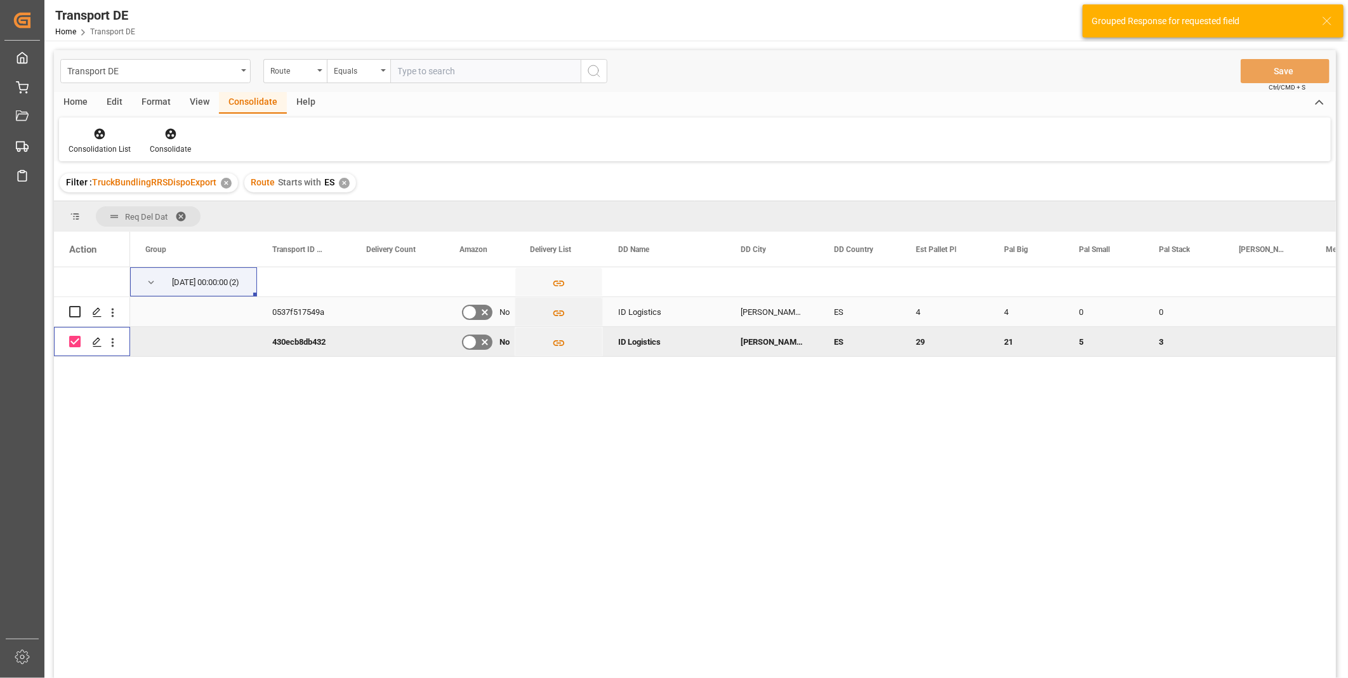
click at [74, 312] on input "Press Space to toggle row selection (unchecked)" at bounding box center [74, 311] width 11 height 11
checkbox input "true"
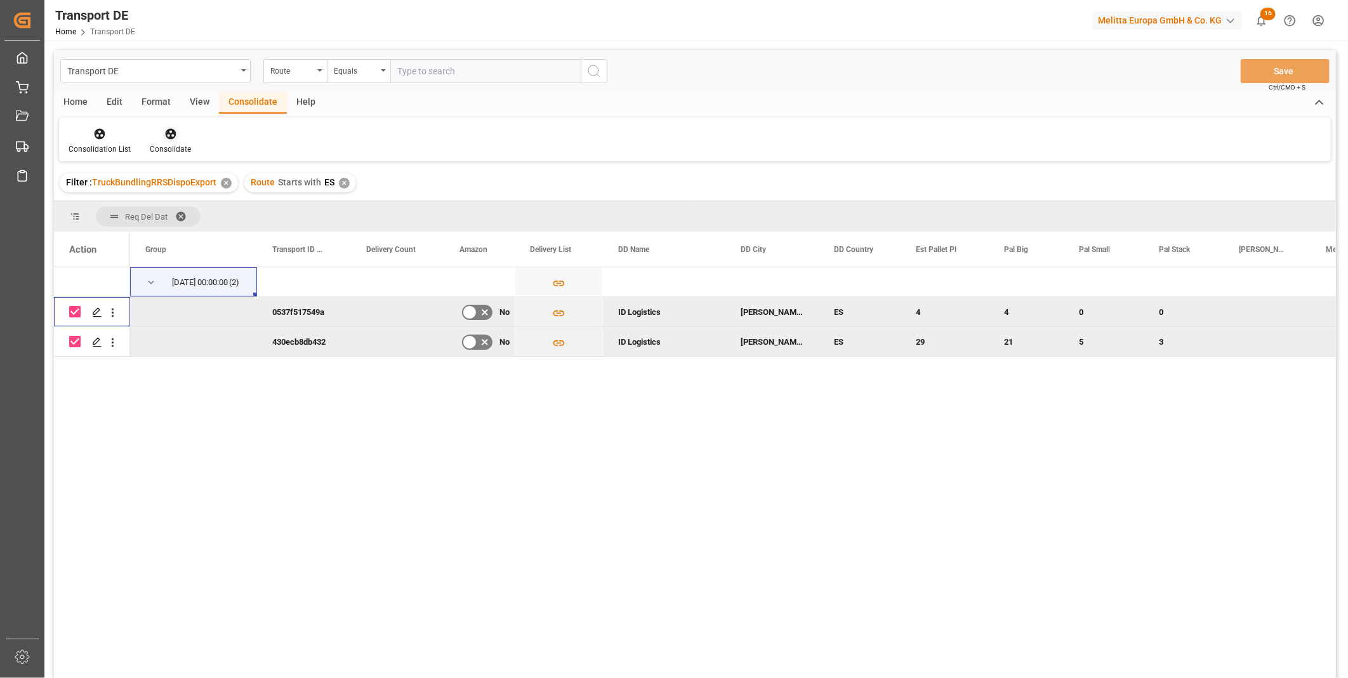
click at [166, 135] on icon at bounding box center [170, 134] width 13 height 13
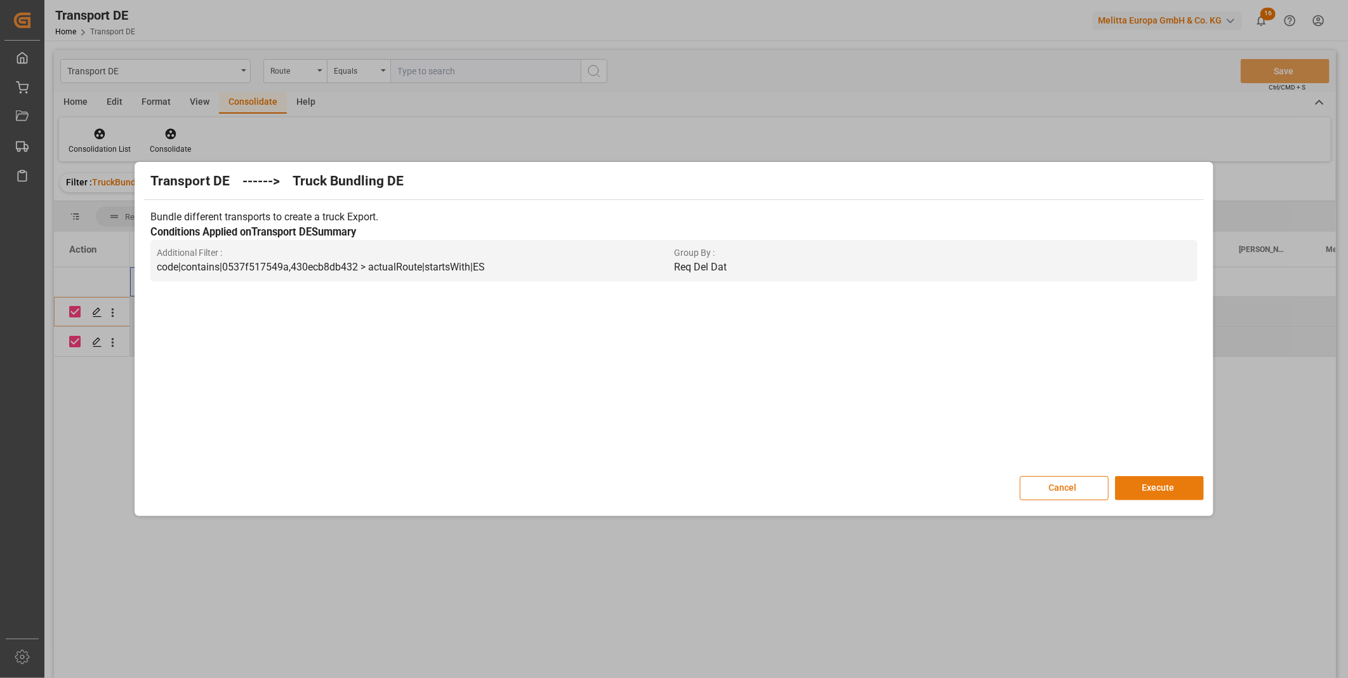
click at [1128, 477] on button "Execute" at bounding box center [1159, 488] width 89 height 24
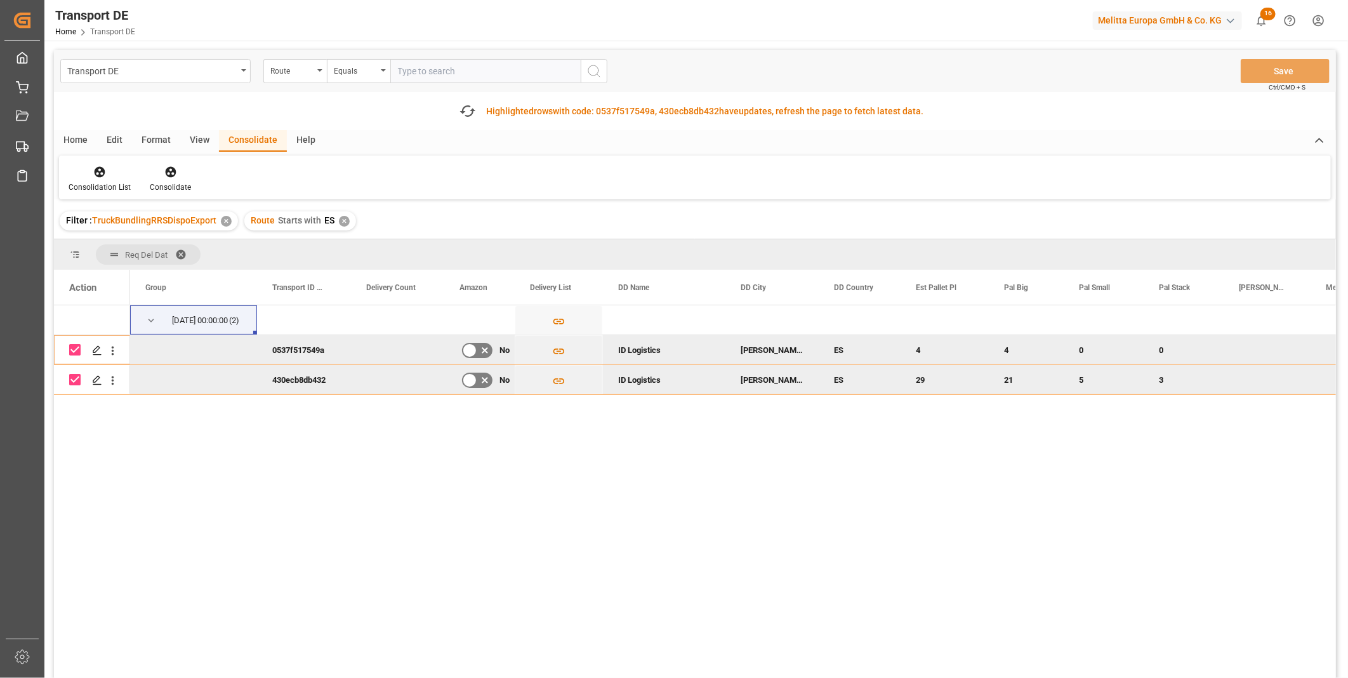
click at [108, 162] on div "Consolidation List Consolidate" at bounding box center [695, 177] width 1272 height 44
click at [105, 166] on div at bounding box center [100, 171] width 62 height 13
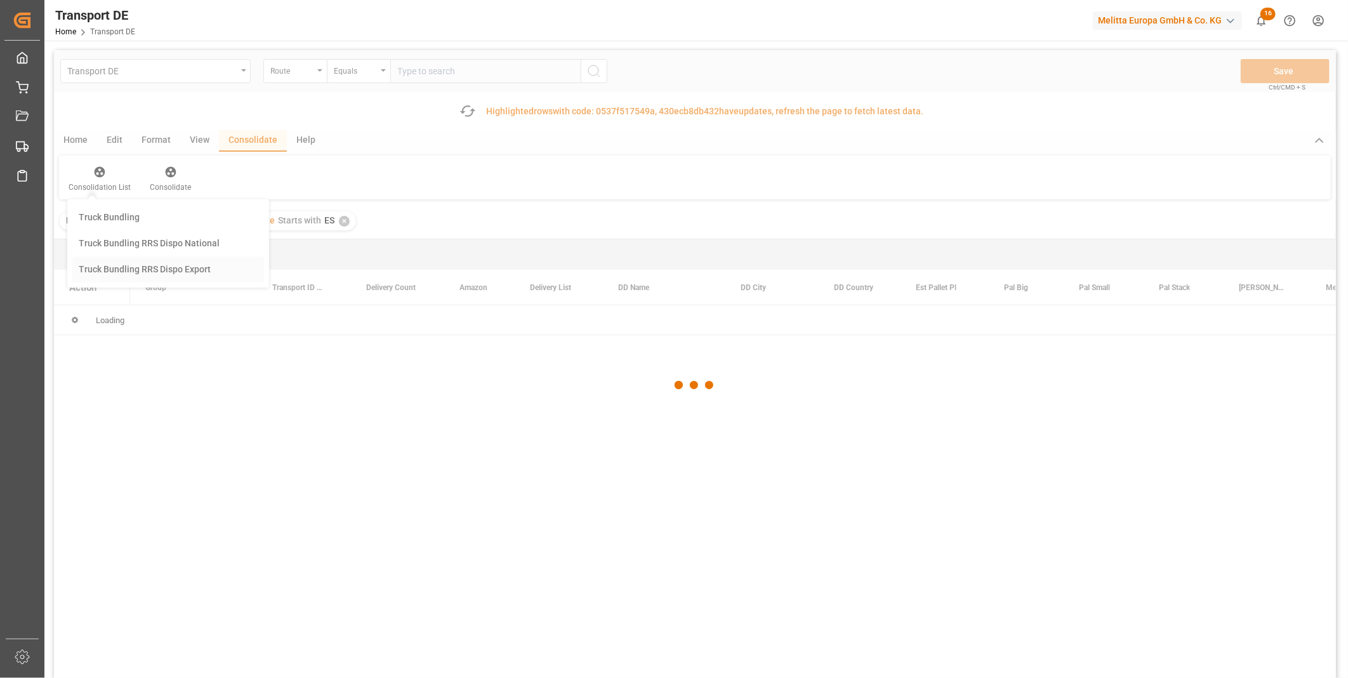
click at [157, 272] on div "Transport DE Route Equals Save Ctrl/CMD + S Fetch latest updates Highlighted ro…" at bounding box center [695, 399] width 1282 height 699
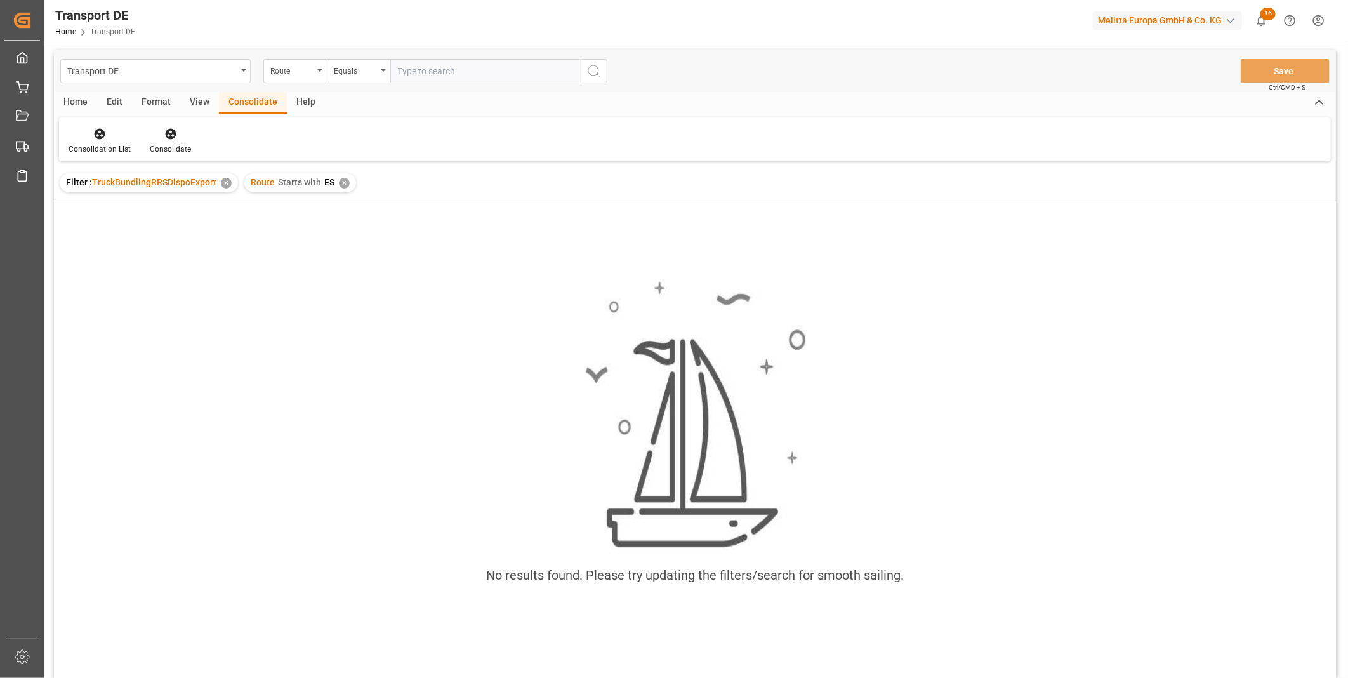
click at [346, 185] on div "✕" at bounding box center [344, 183] width 11 height 11
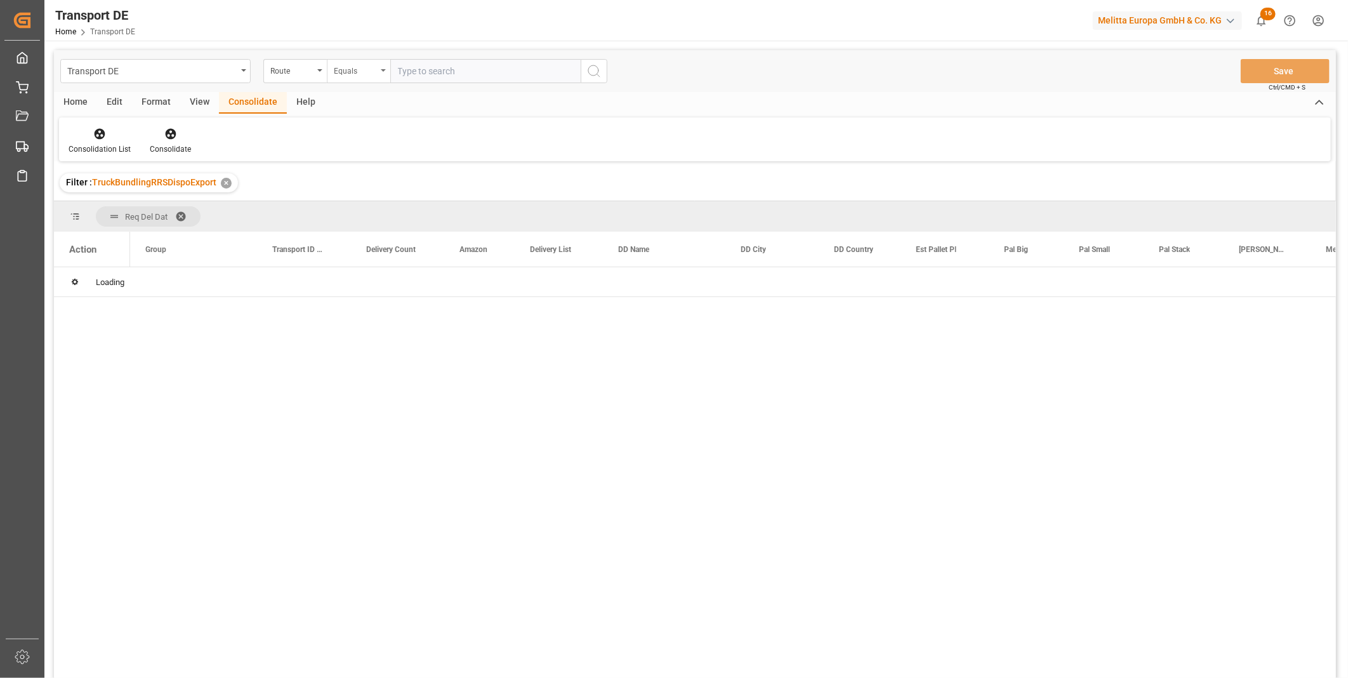
click at [369, 77] on div "Equals" at bounding box center [358, 71] width 63 height 24
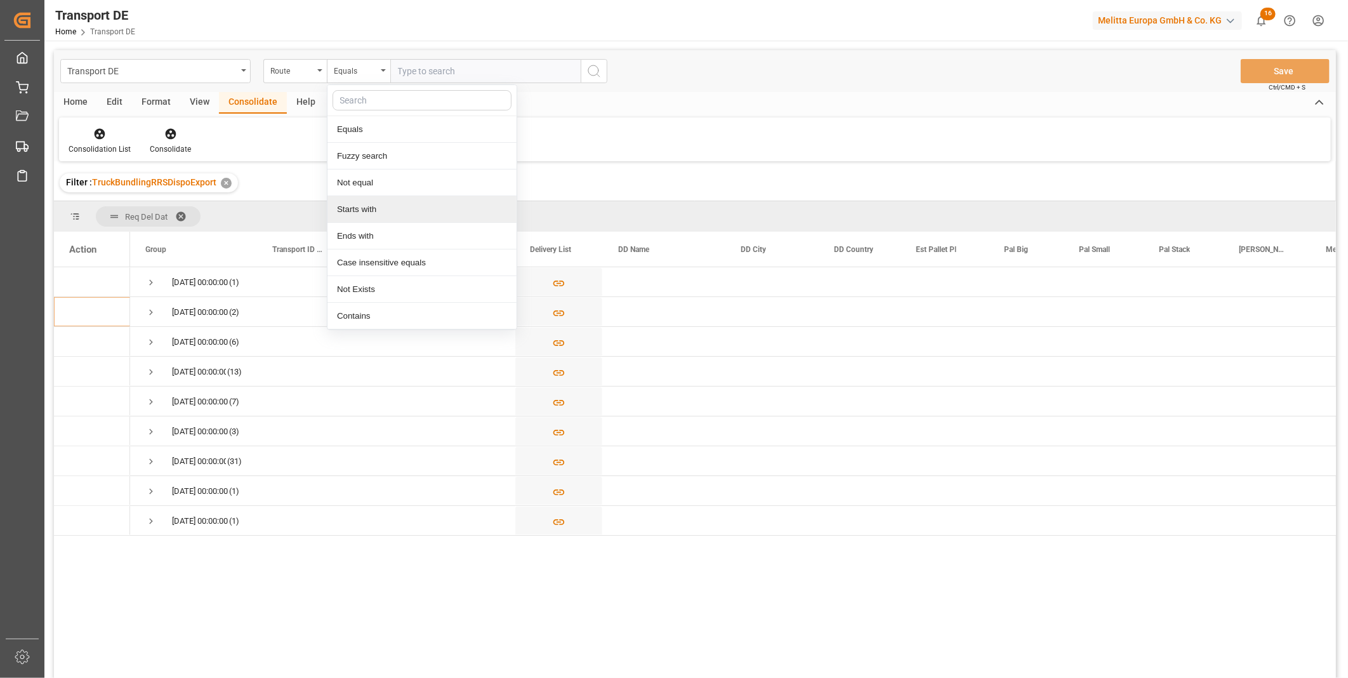
click at [377, 200] on div "Starts with" at bounding box center [421, 209] width 189 height 27
type input "SE"
click at [588, 76] on icon "search button" at bounding box center [593, 70] width 15 height 15
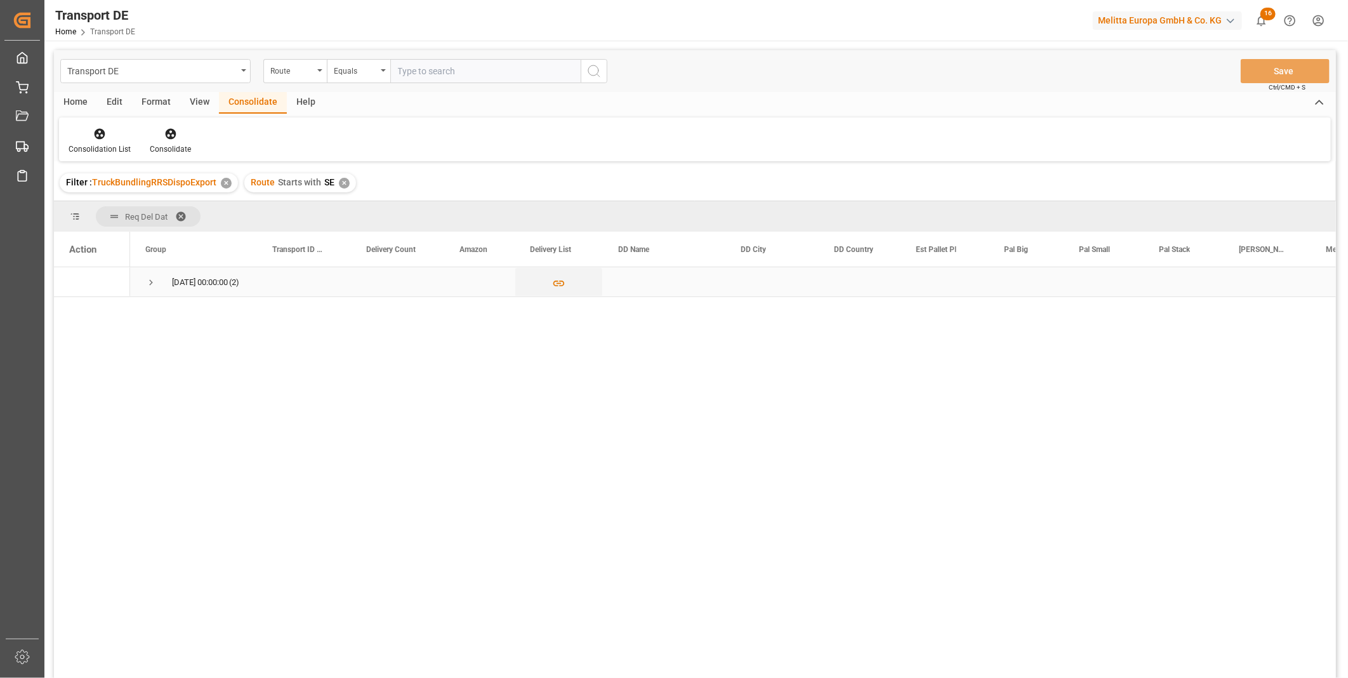
click at [148, 286] on span "Press SPACE to select this row." at bounding box center [150, 282] width 11 height 11
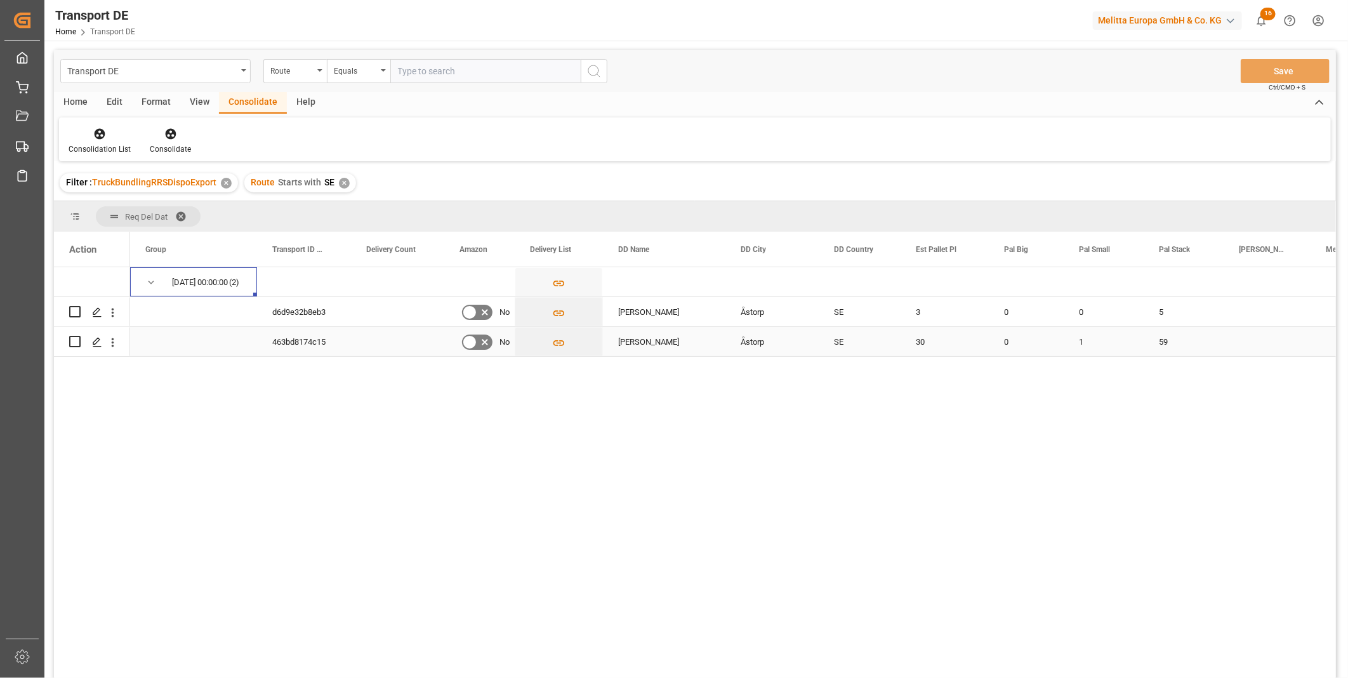
click at [79, 333] on div "Press SPACE to select this row." at bounding box center [74, 341] width 11 height 29
click at [74, 311] on input "Press Space to toggle row selection (unchecked)" at bounding box center [74, 311] width 11 height 11
checkbox input "true"
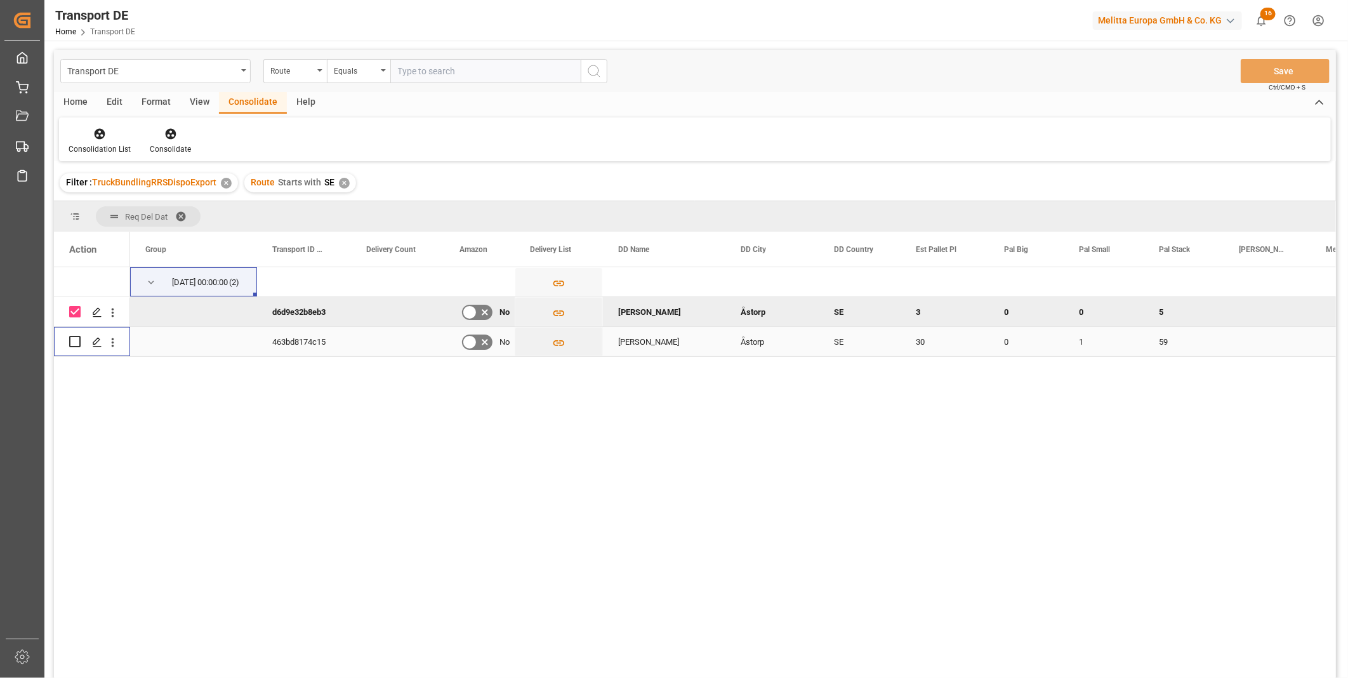
click at [76, 343] on input "Press Space to toggle row selection (unchecked)" at bounding box center [74, 341] width 11 height 11
checkbox input "true"
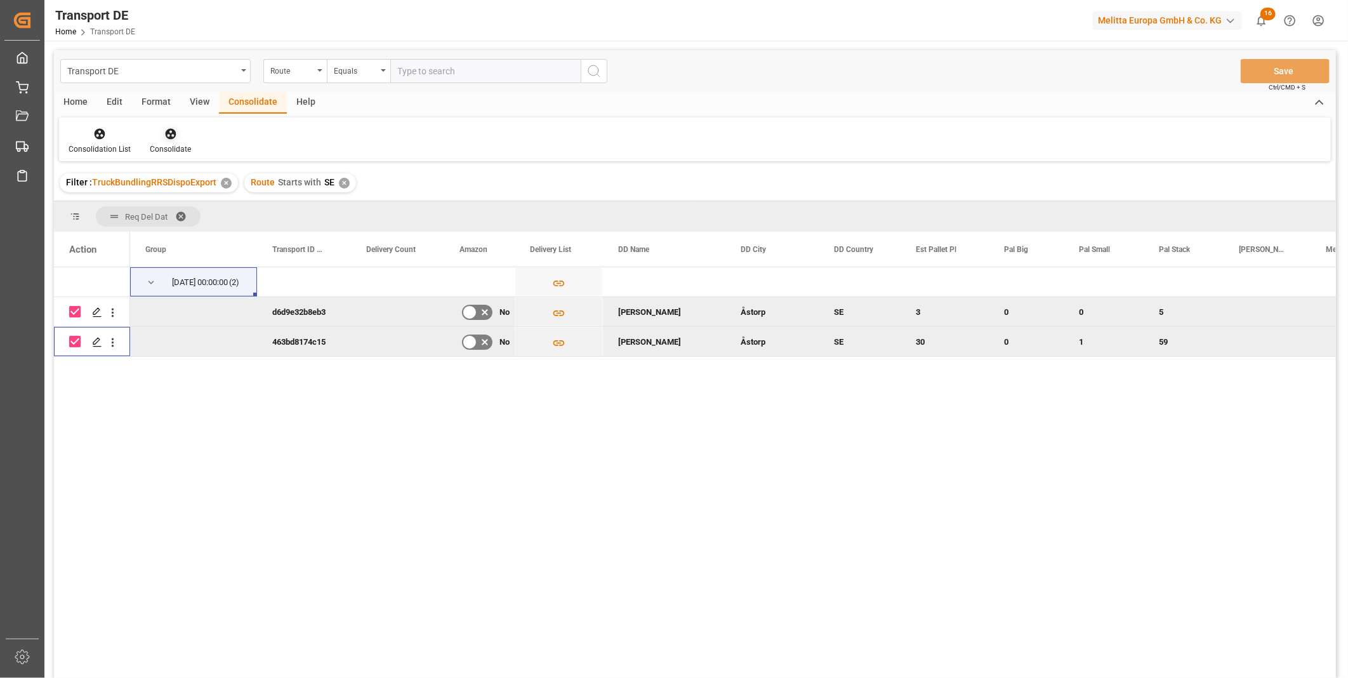
click at [157, 147] on div "Consolidate" at bounding box center [170, 148] width 41 height 11
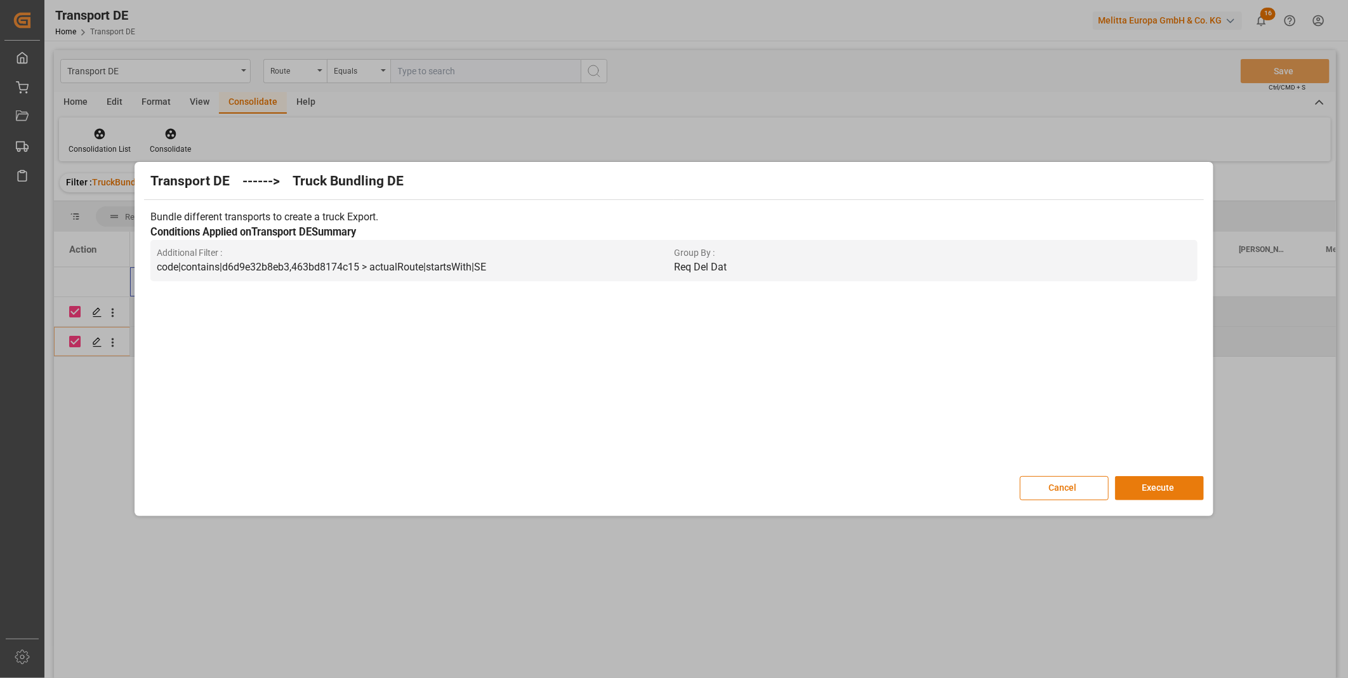
click at [1178, 491] on button "Execute" at bounding box center [1159, 488] width 89 height 24
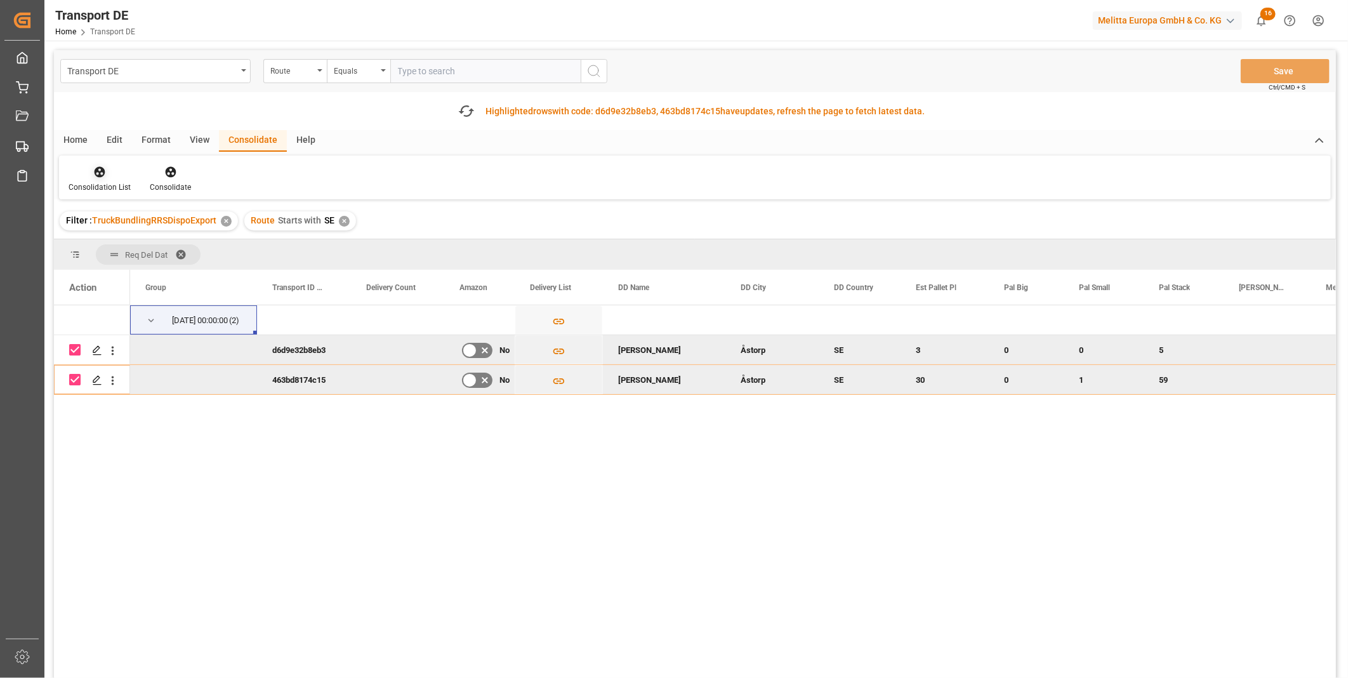
click at [110, 178] on div "Consolidation List" at bounding box center [99, 179] width 81 height 28
click at [141, 269] on div "Transport DE Route Equals Save Ctrl/CMD + S Fetch latest updates Highlighted ro…" at bounding box center [695, 399] width 1282 height 699
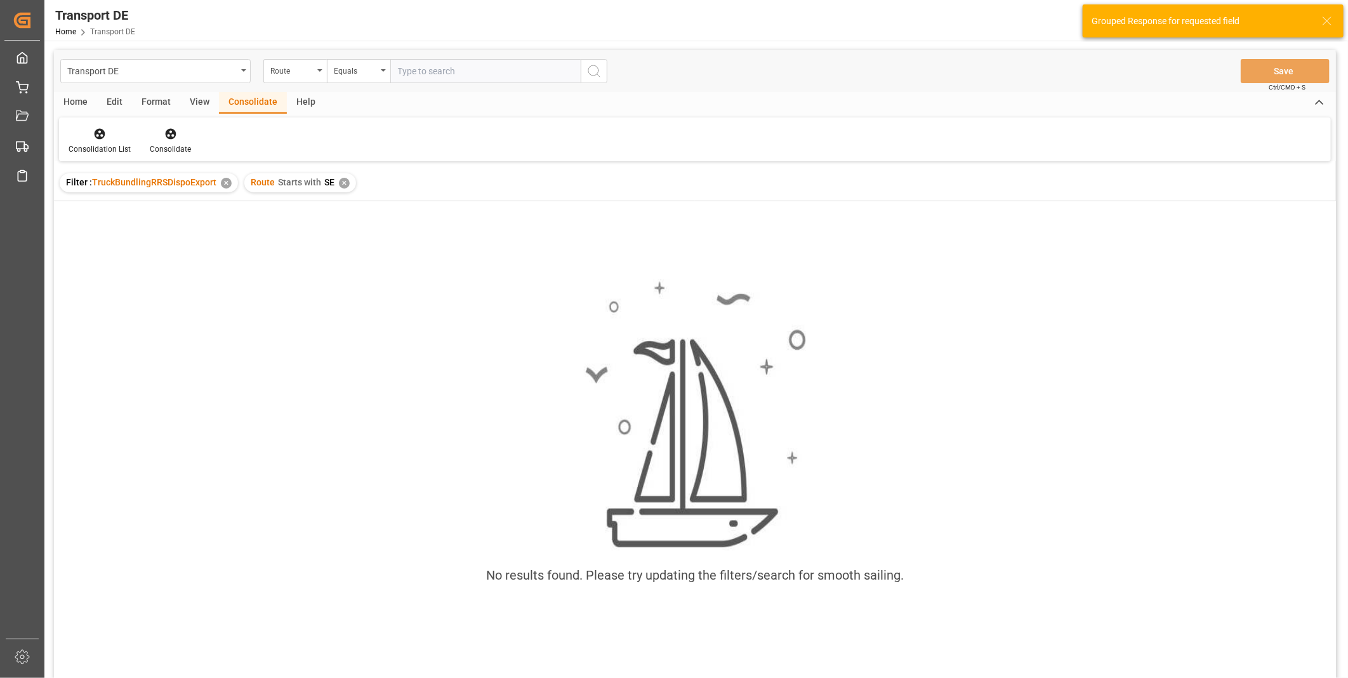
click at [345, 187] on div "✕" at bounding box center [344, 183] width 11 height 11
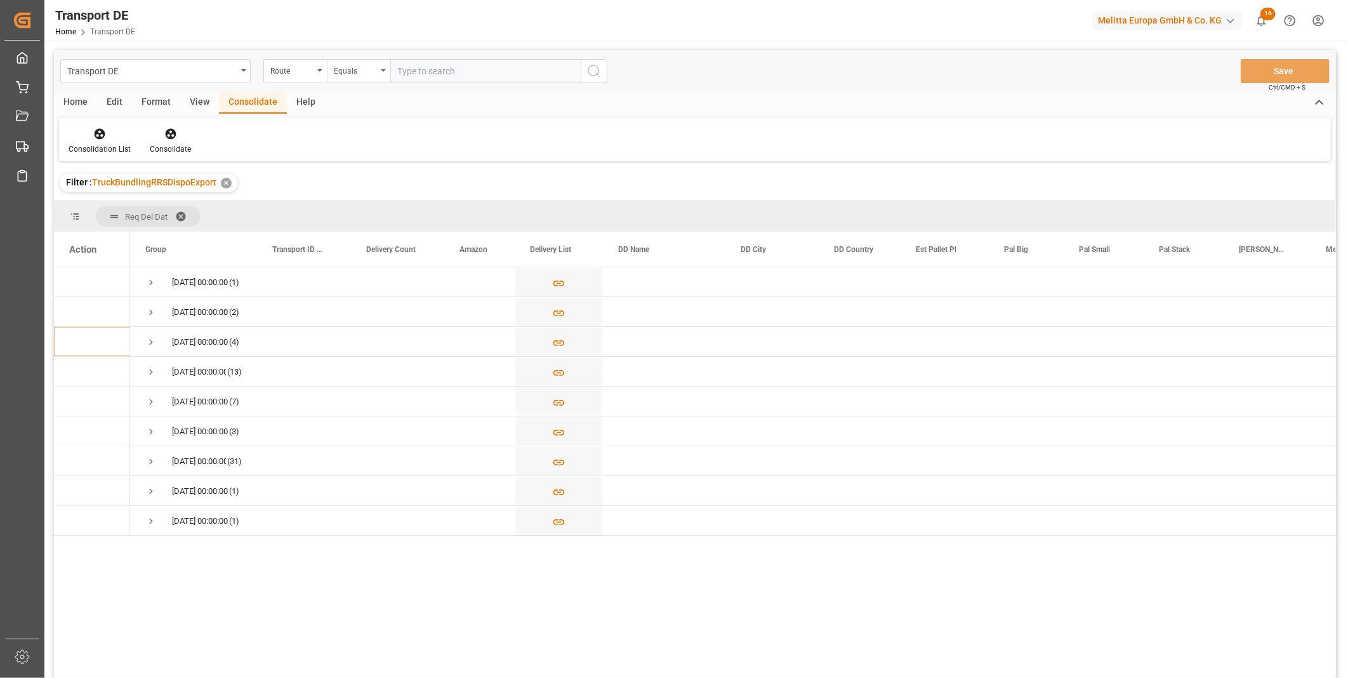
click at [336, 77] on div "Equals" at bounding box center [358, 71] width 63 height 24
click at [372, 202] on div "Starts with" at bounding box center [421, 209] width 189 height 27
type input "780"
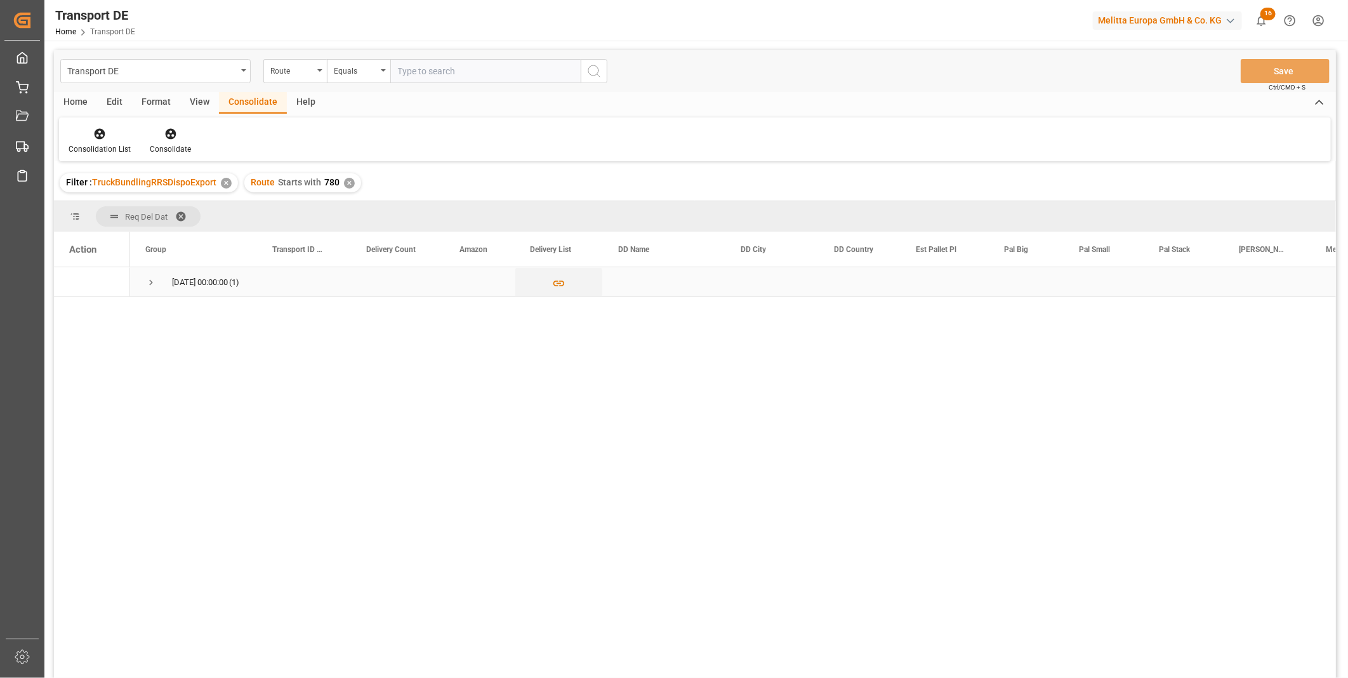
click at [152, 282] on span "Press SPACE to select this row." at bounding box center [150, 282] width 11 height 11
click at [74, 310] on input "Press Space to toggle row selection (unchecked)" at bounding box center [74, 311] width 11 height 11
checkbox input "true"
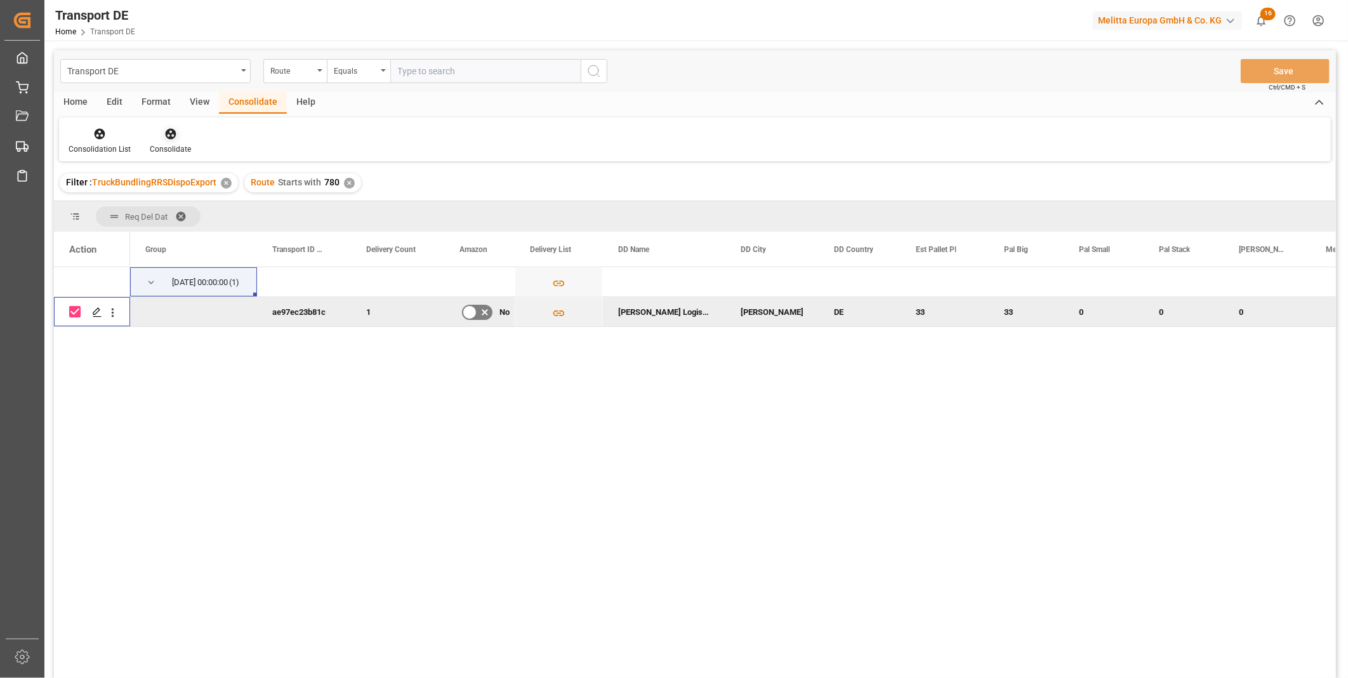
click at [167, 135] on icon at bounding box center [170, 134] width 13 height 13
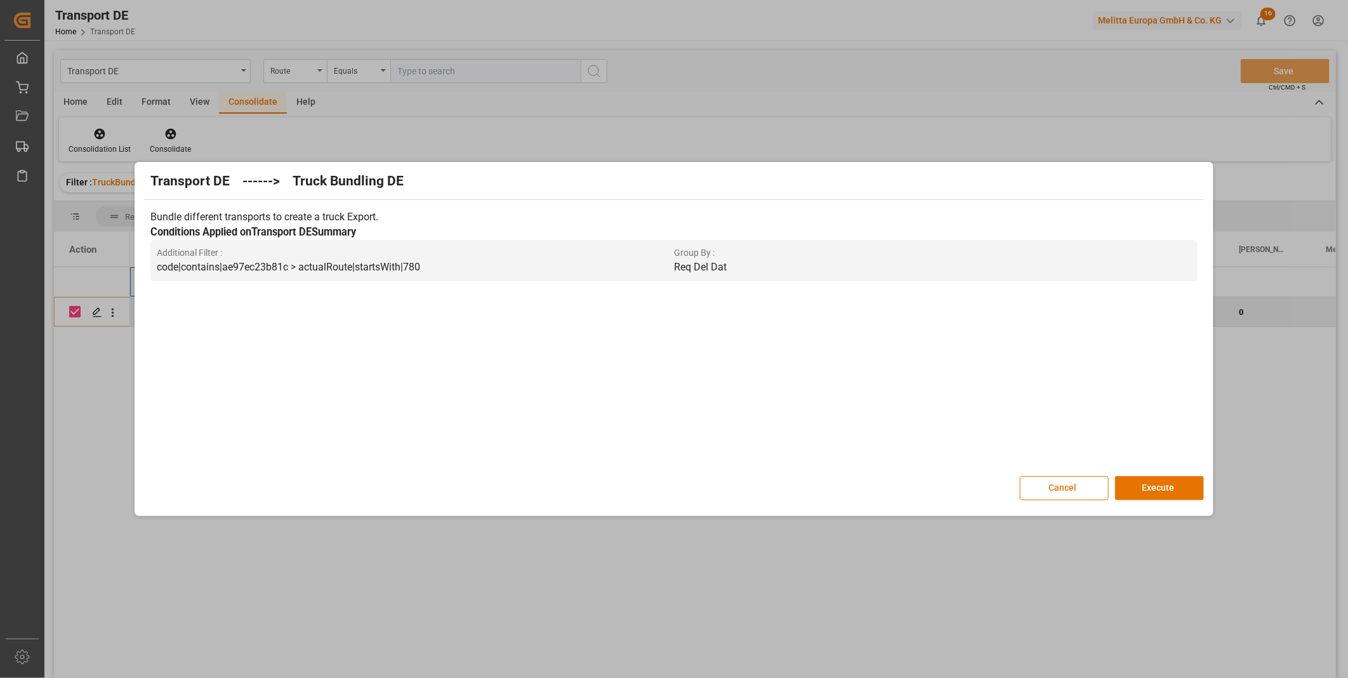
click at [1168, 473] on div "Transport DE ------> Truck Bundling DE Bundle different transports to create a …" at bounding box center [674, 339] width 1072 height 348
click at [1168, 474] on div "Transport DE ------> Truck Bundling DE Bundle different transports to create a …" at bounding box center [674, 339] width 1072 height 348
click at [1168, 478] on button "Execute" at bounding box center [1159, 488] width 89 height 24
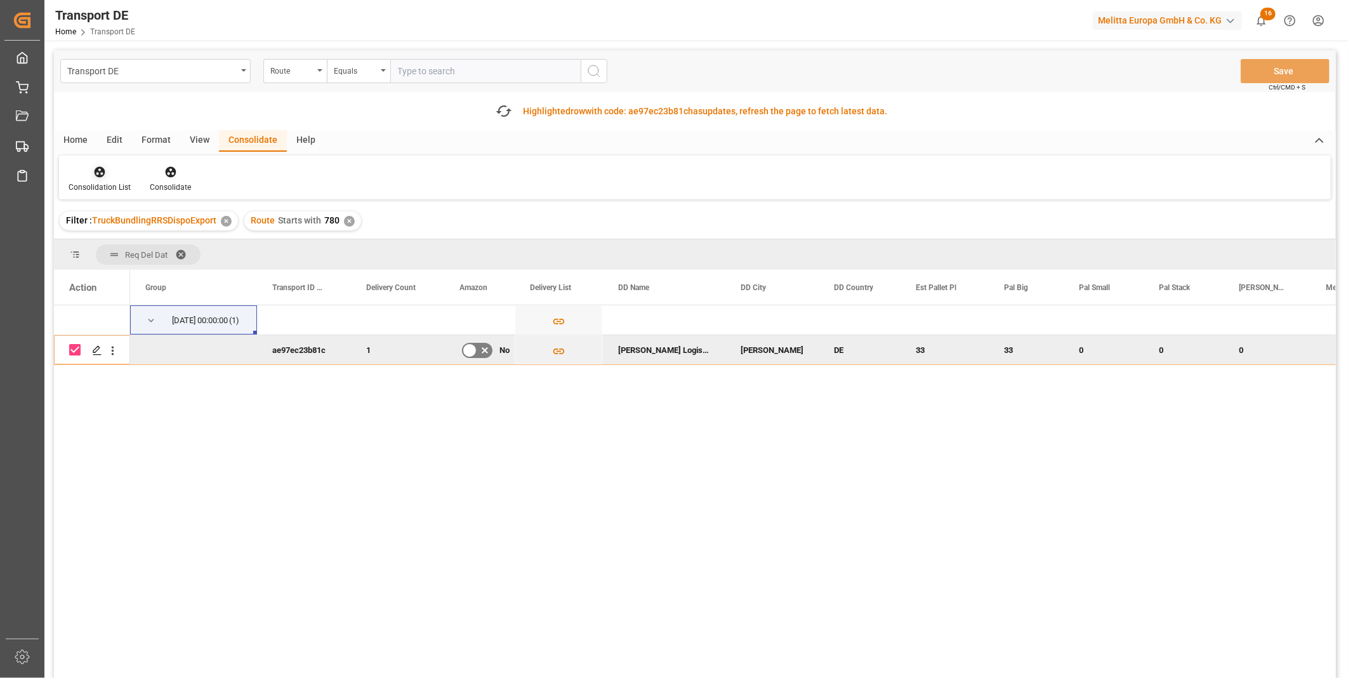
click at [106, 183] on div "Consolidation List" at bounding box center [100, 186] width 62 height 11
click at [178, 266] on div "Transport DE Route Equals Save Ctrl/CMD + S Fetch latest updates Highlighted ro…" at bounding box center [695, 399] width 1282 height 699
